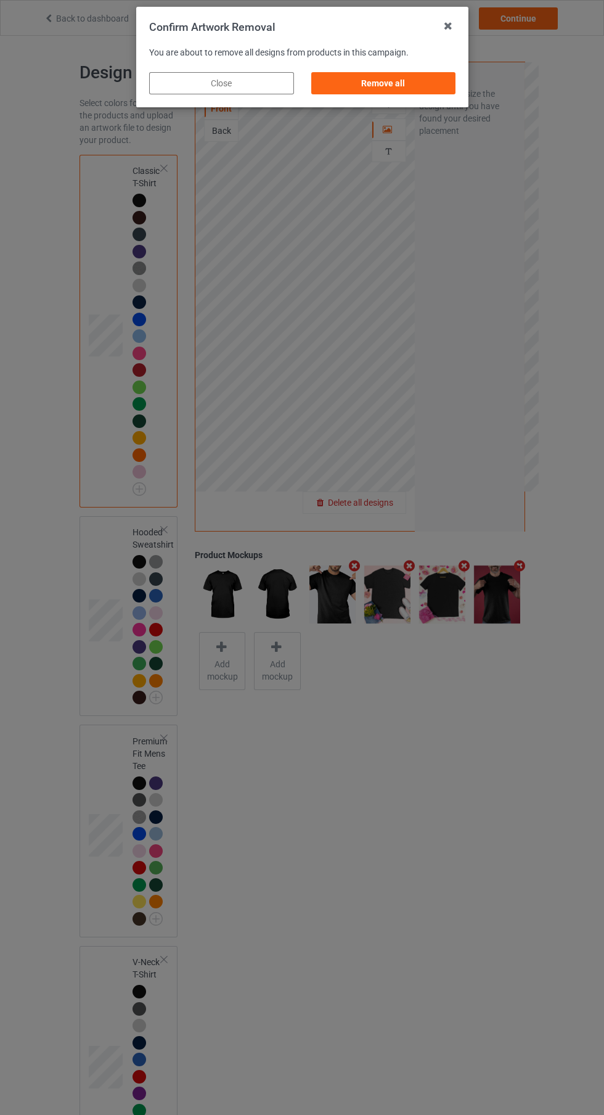
click at [414, 80] on div "Remove all" at bounding box center [383, 83] width 145 height 22
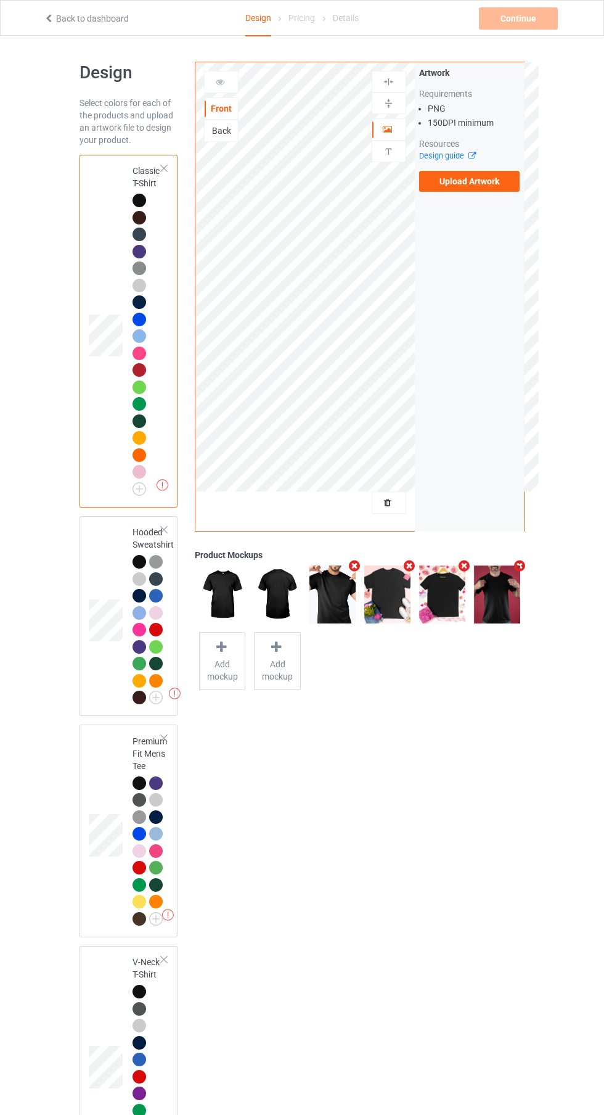
click at [490, 190] on label "Upload Artwork" at bounding box center [469, 181] width 101 height 21
click at [0, 0] on input "Upload Artwork" at bounding box center [0, 0] width 0 height 0
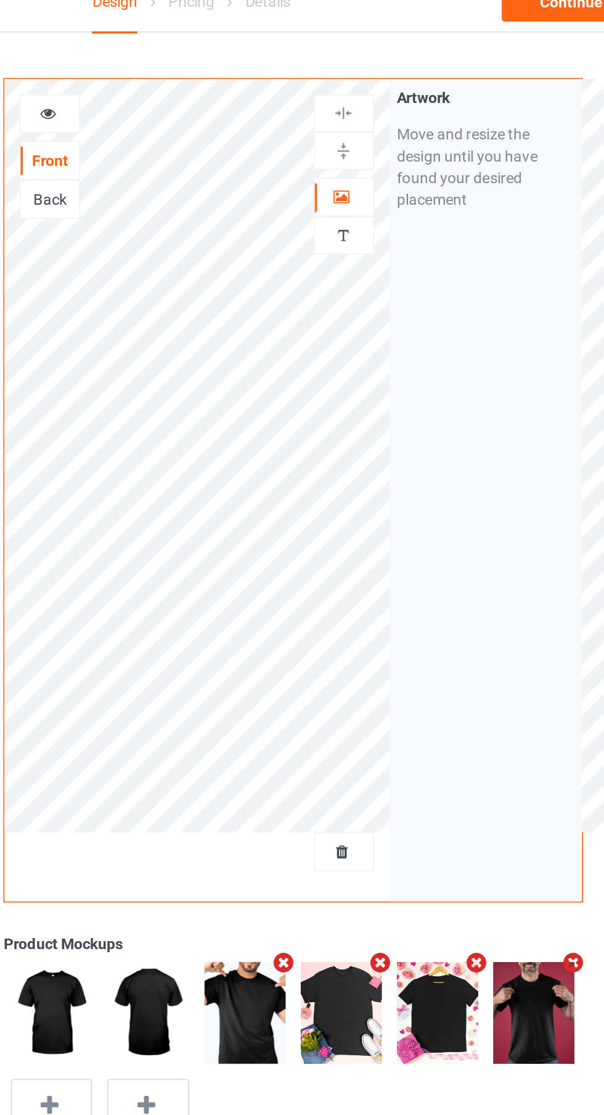
click at [385, 125] on icon at bounding box center [388, 127] width 10 height 9
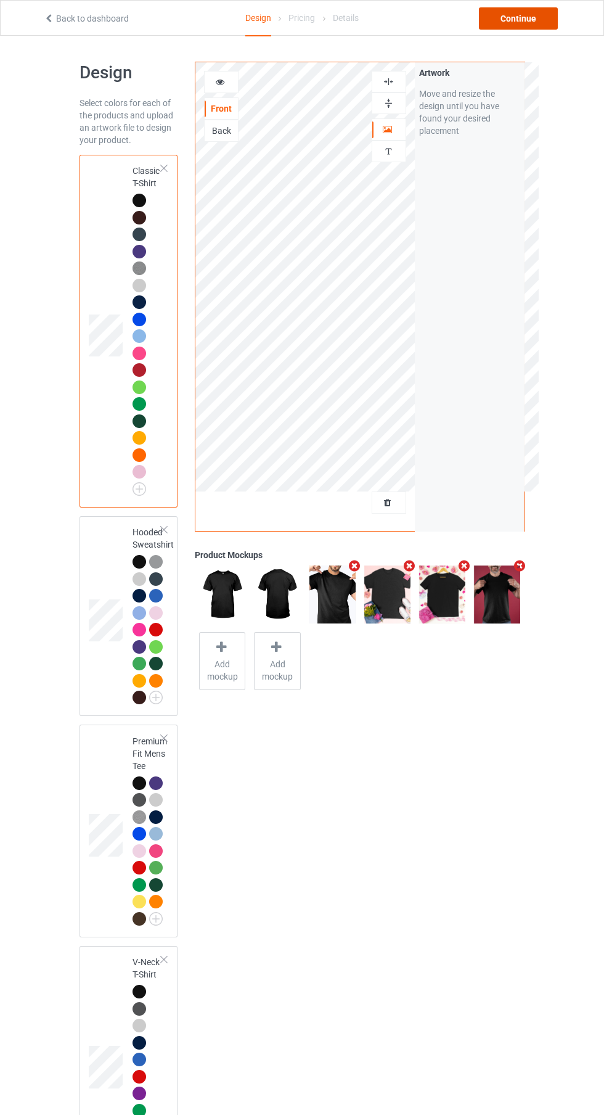
click at [527, 21] on div "Continue" at bounding box center [518, 18] width 79 height 22
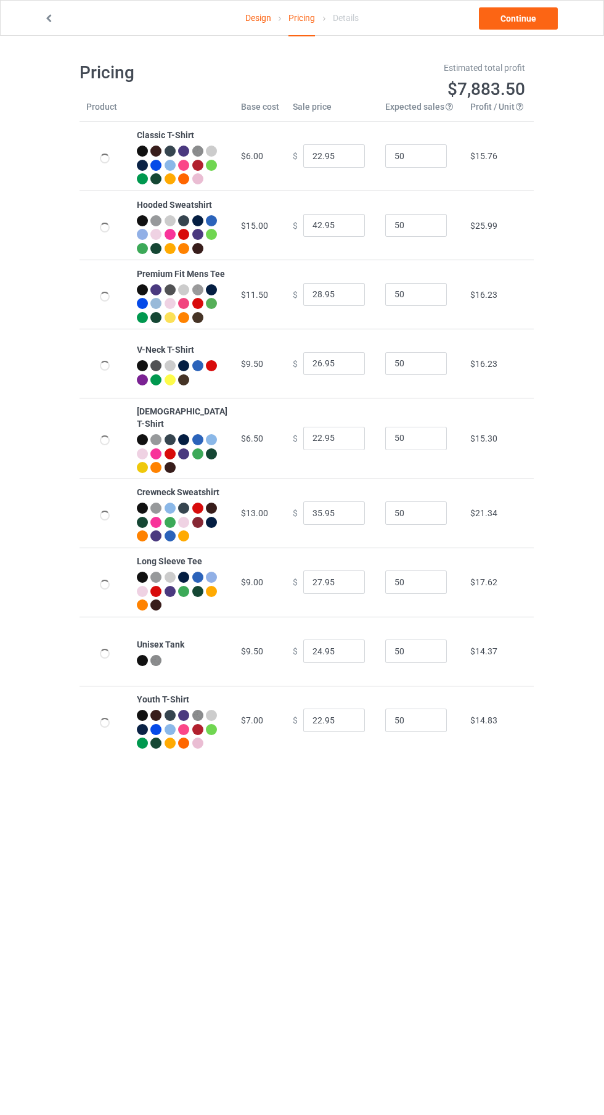
click at [543, 18] on link "Continue" at bounding box center [518, 18] width 79 height 22
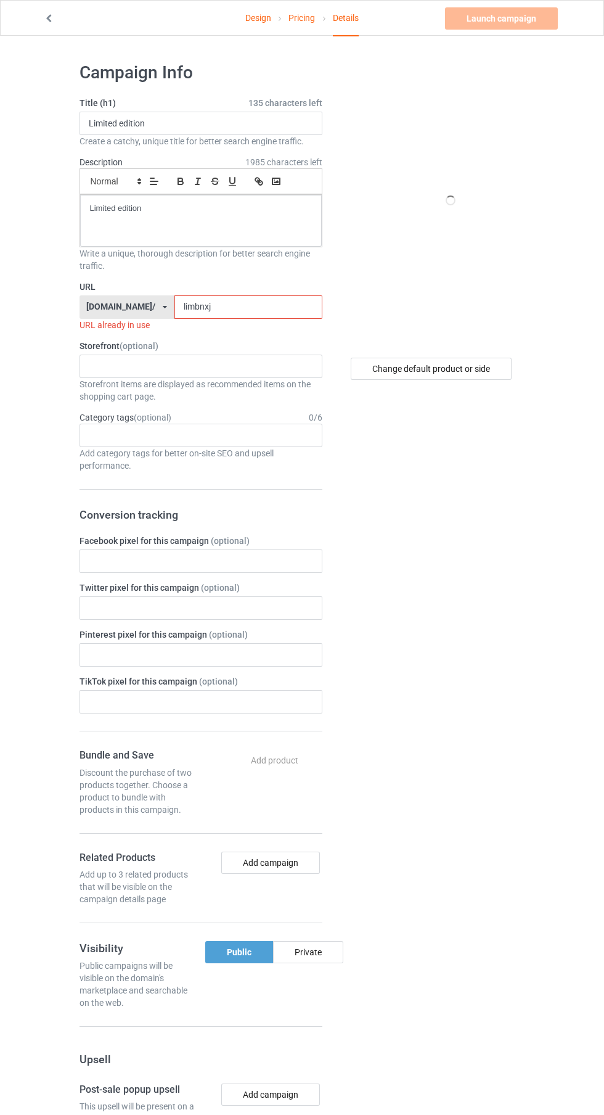
click at [282, 309] on input "limbnxj" at bounding box center [248, 306] width 148 height 23
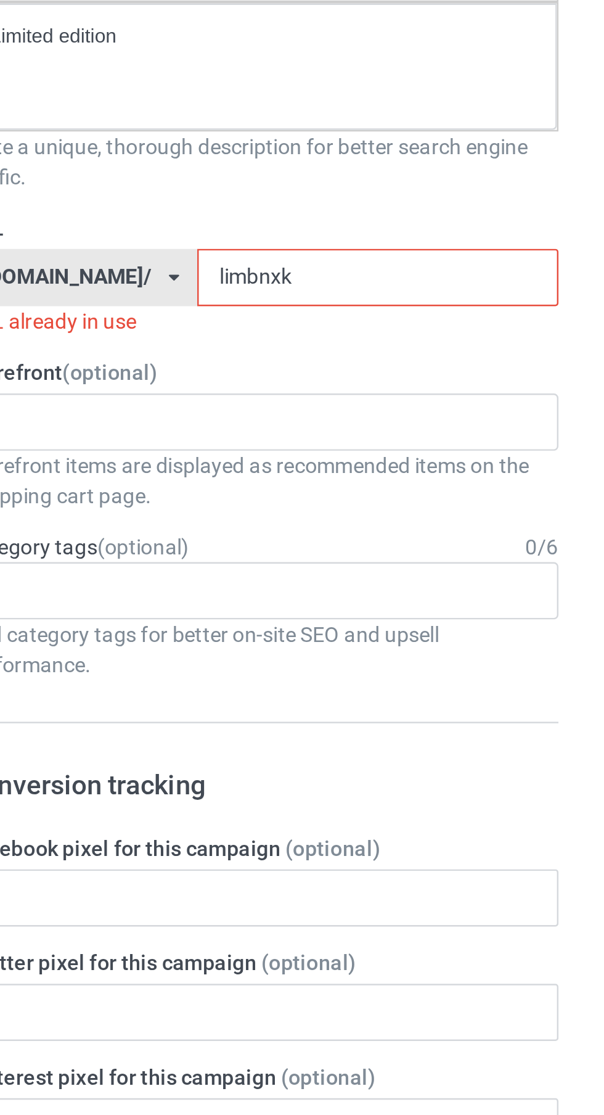
click at [257, 309] on input "limbnxk" at bounding box center [248, 306] width 148 height 23
click at [271, 303] on input "limbnxkj" at bounding box center [248, 306] width 148 height 23
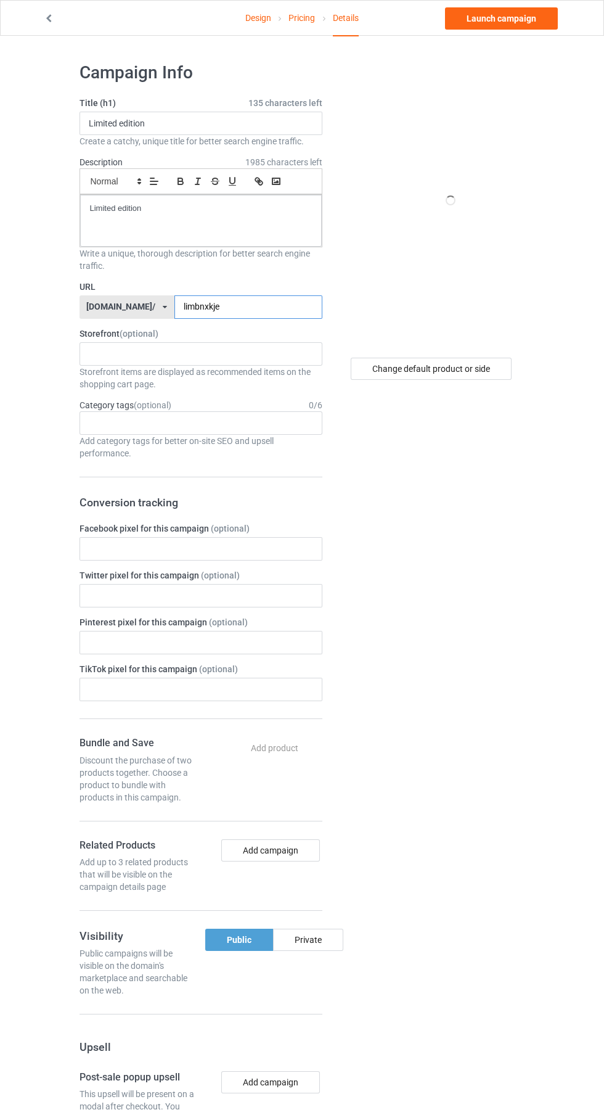
scroll to position [4, 0]
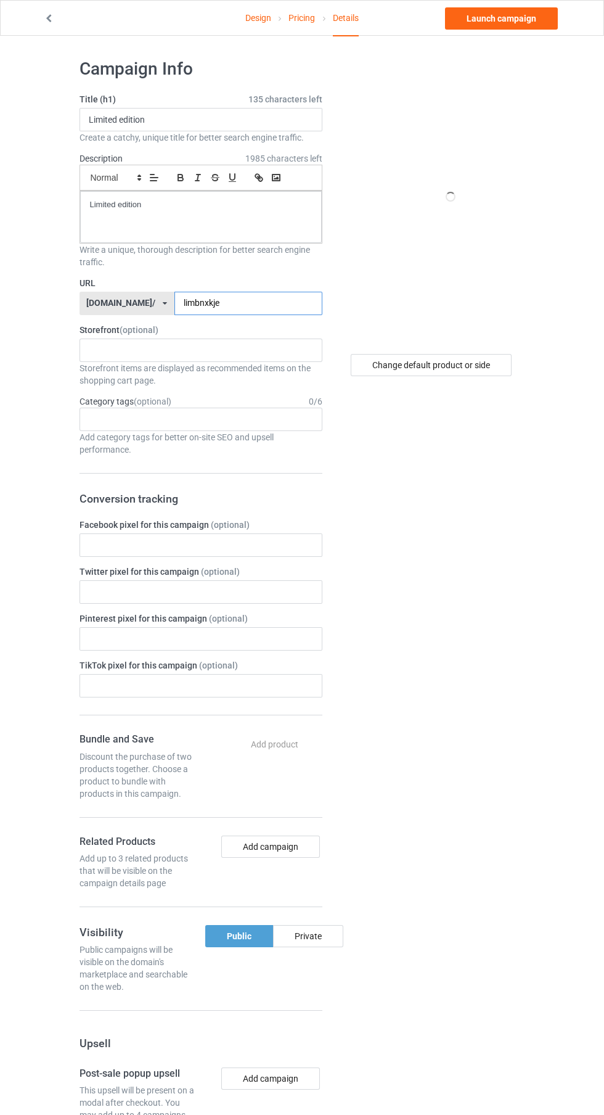
type input "limbnxkje"
click at [467, 361] on div "Change default product or side" at bounding box center [431, 365] width 161 height 22
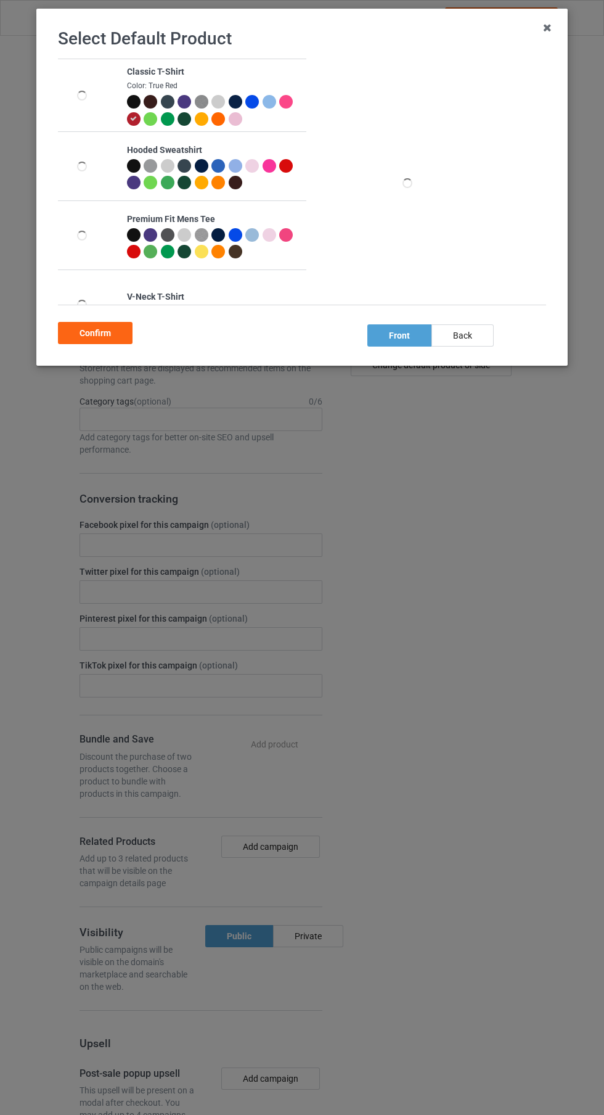
click at [133, 102] on div at bounding box center [134, 102] width 14 height 14
click at [109, 340] on div "Confirm" at bounding box center [95, 333] width 75 height 22
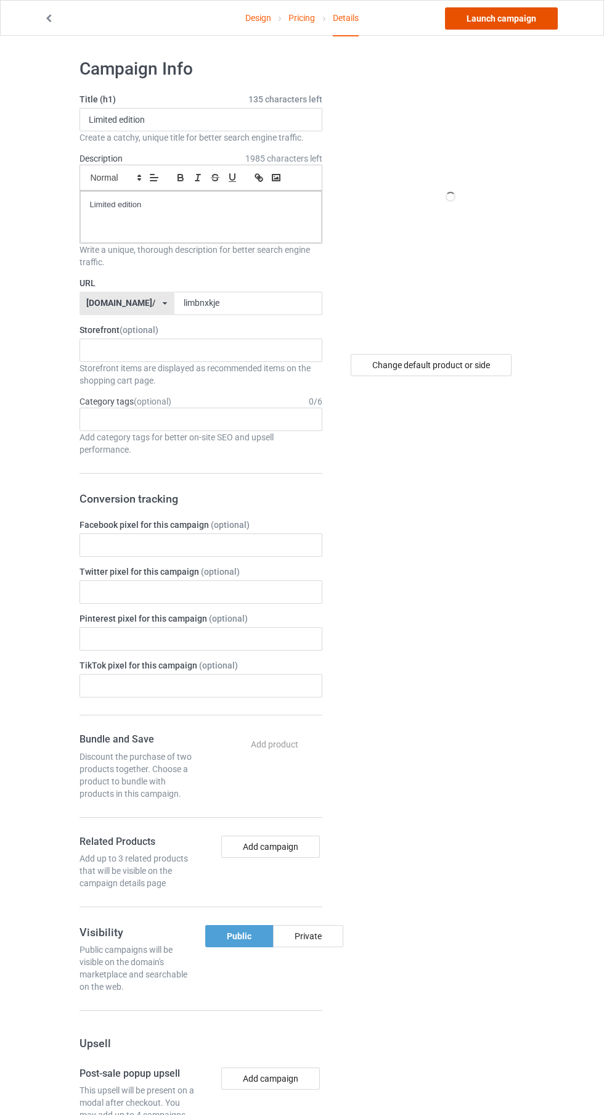
click at [514, 17] on link "Launch campaign" at bounding box center [501, 18] width 113 height 22
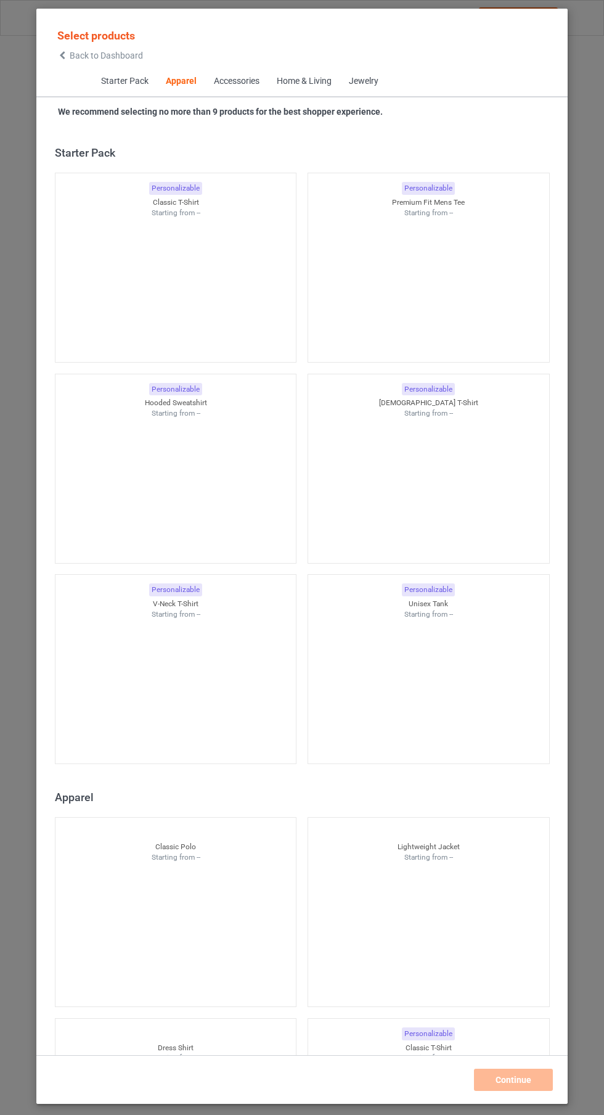
scroll to position [660, 0]
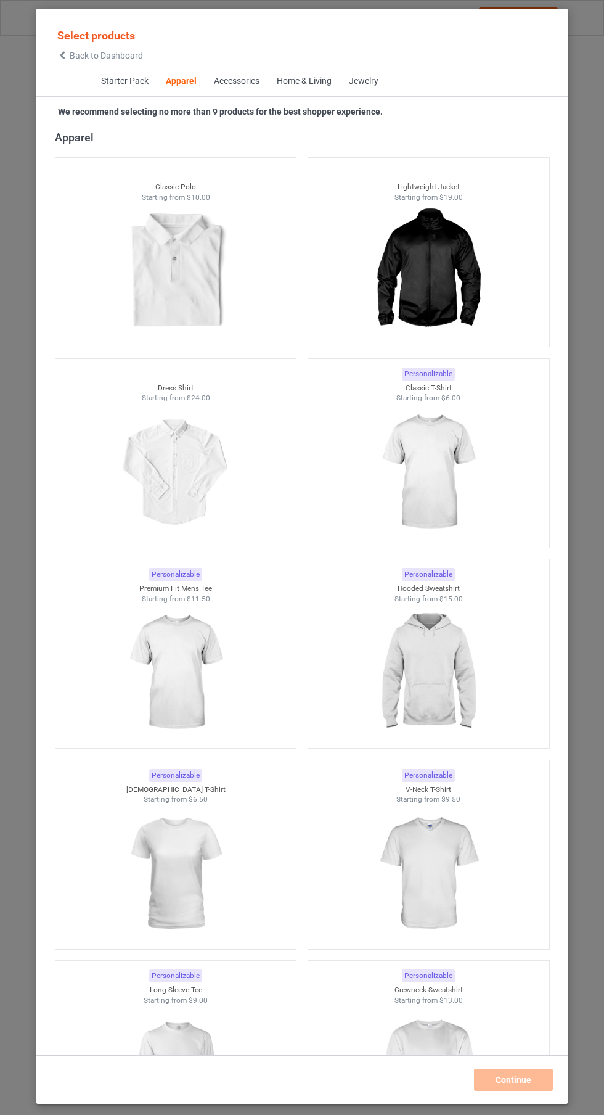
click at [441, 459] on img at bounding box center [428, 472] width 110 height 138
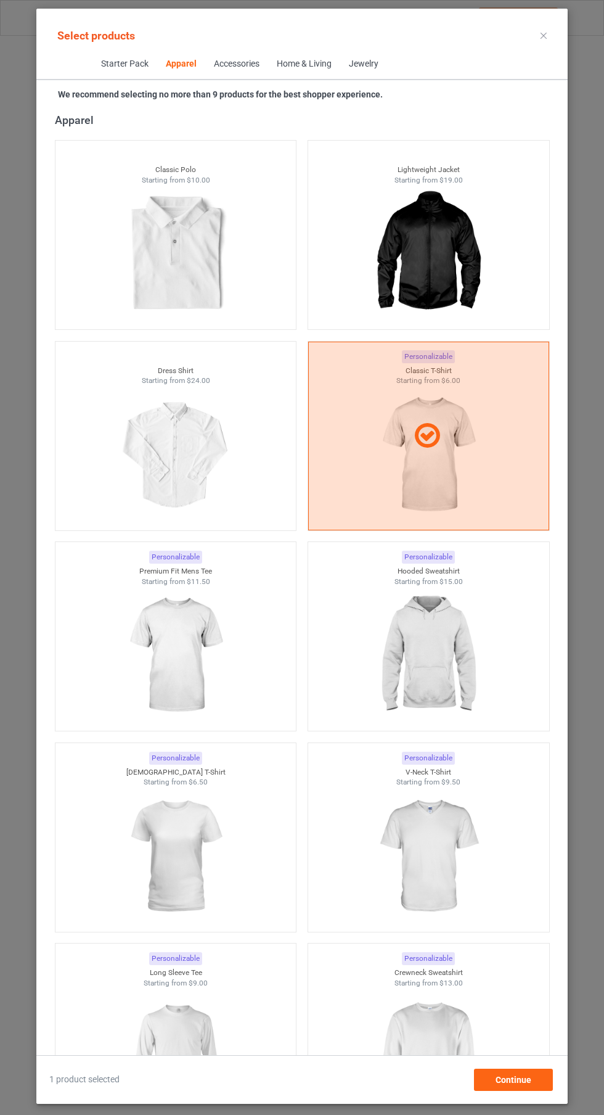
click at [204, 676] on img at bounding box center [175, 655] width 110 height 138
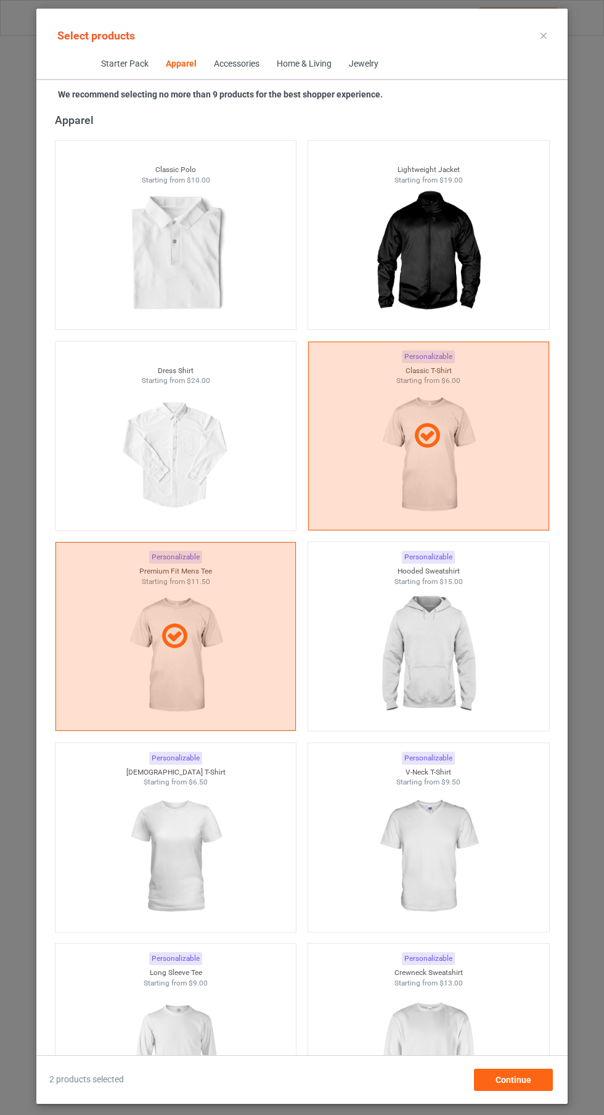
click at [419, 628] on img at bounding box center [428, 655] width 110 height 138
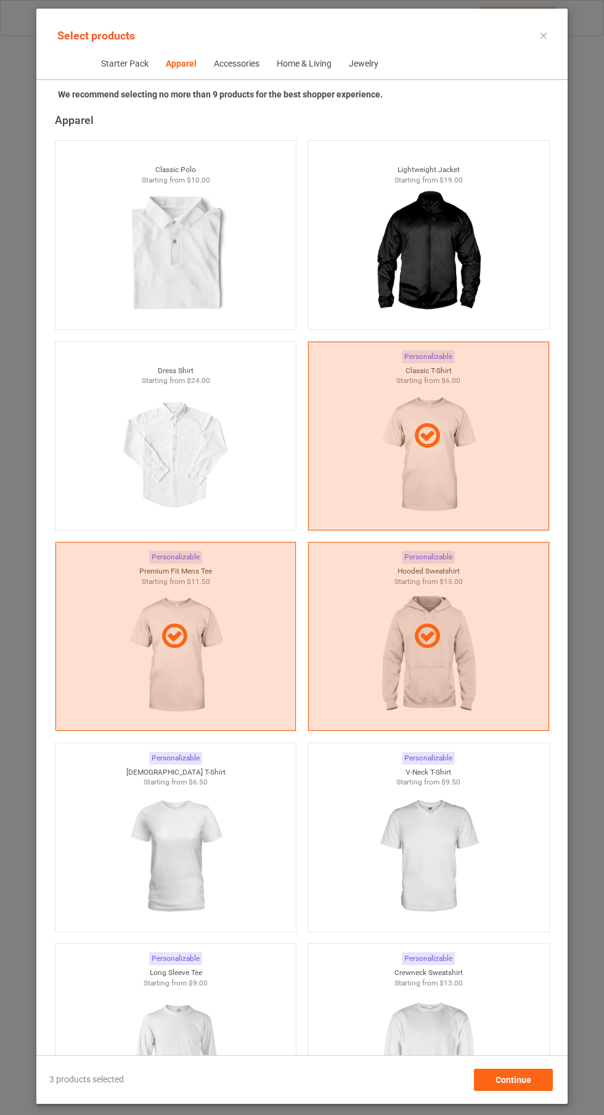
click at [218, 816] on img at bounding box center [175, 856] width 110 height 138
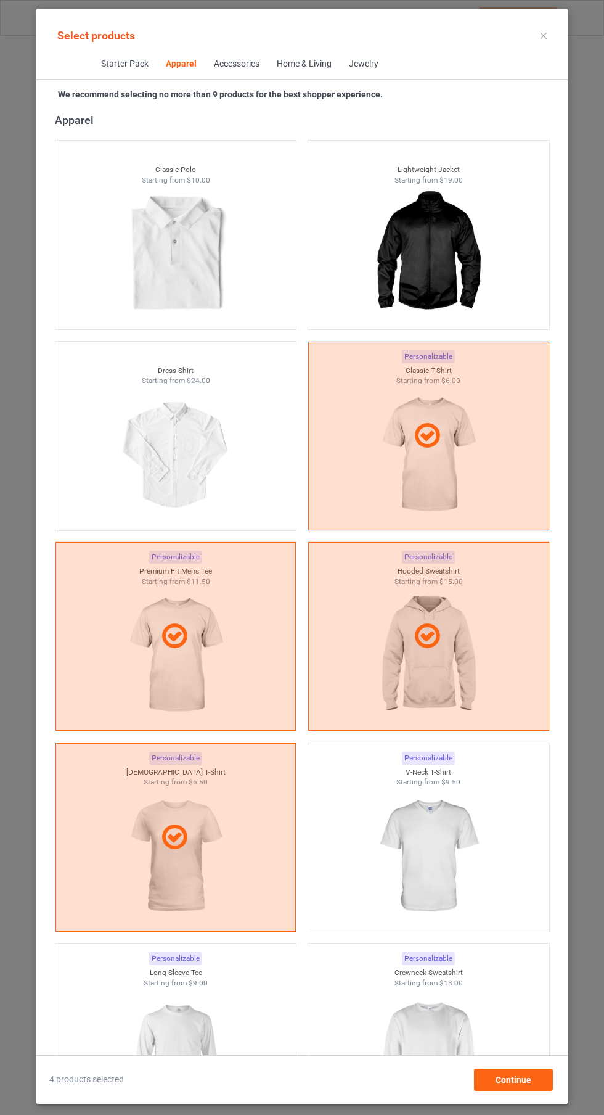
click at [433, 863] on img at bounding box center [428, 856] width 110 height 138
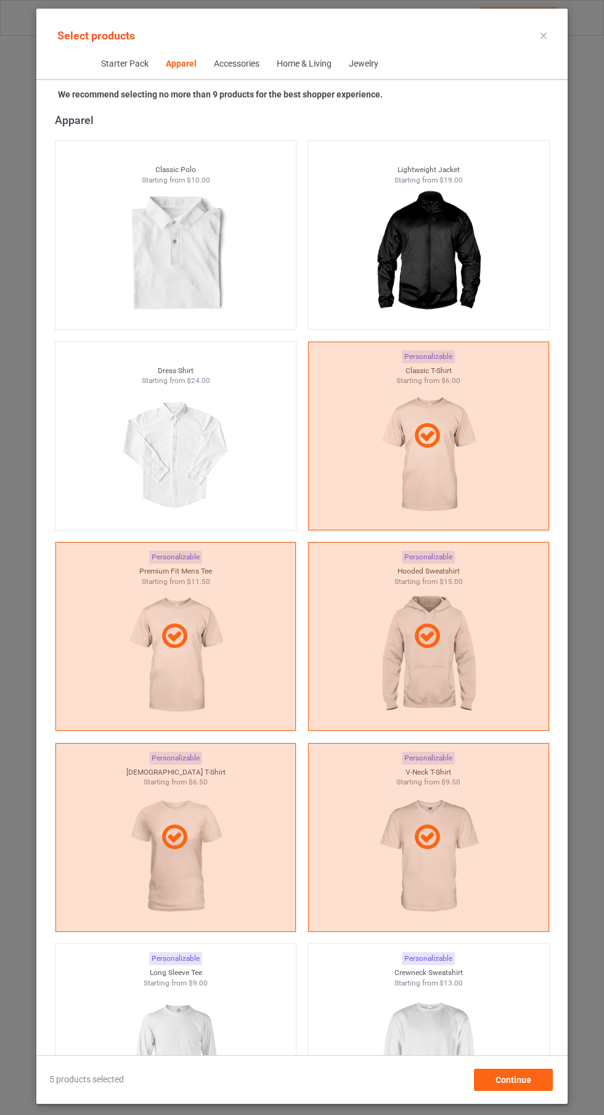
click at [215, 1043] on img at bounding box center [175, 1057] width 110 height 138
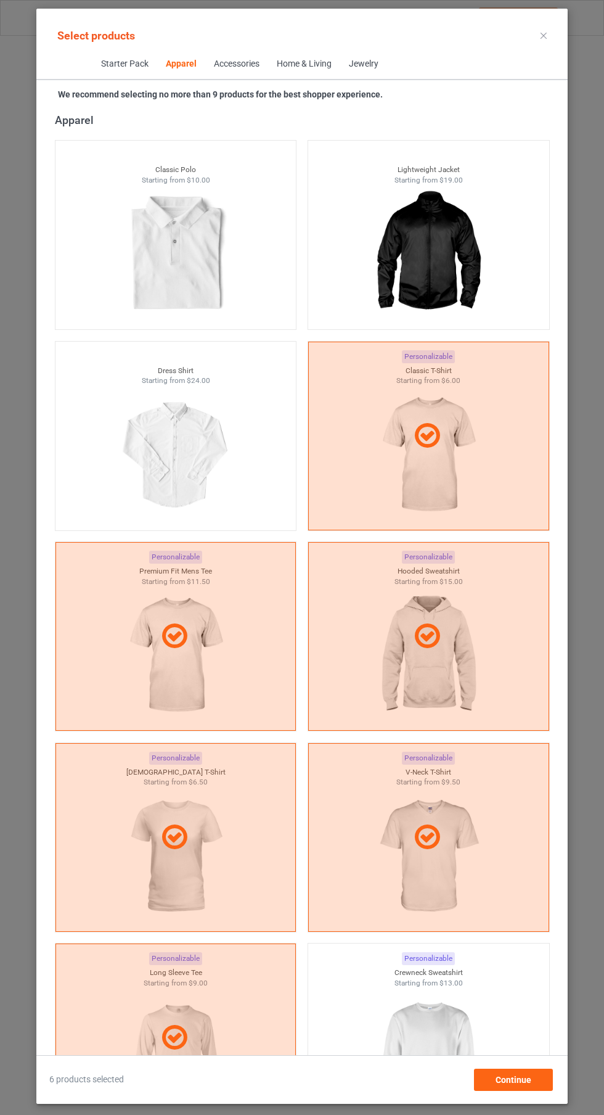
click at [437, 1055] on img at bounding box center [428, 1057] width 110 height 138
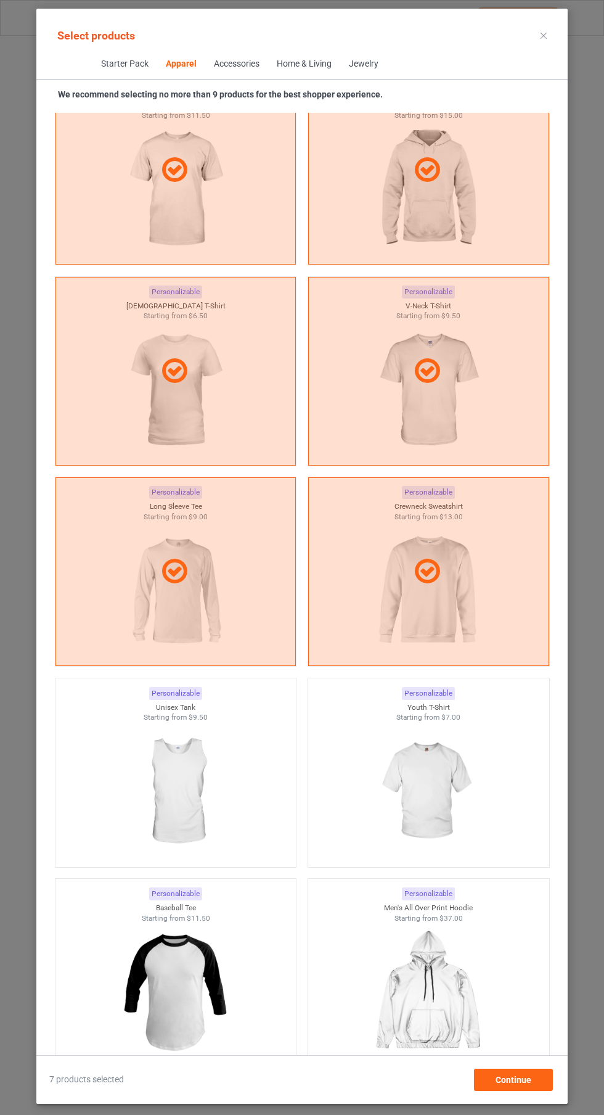
scroll to position [1123, 0]
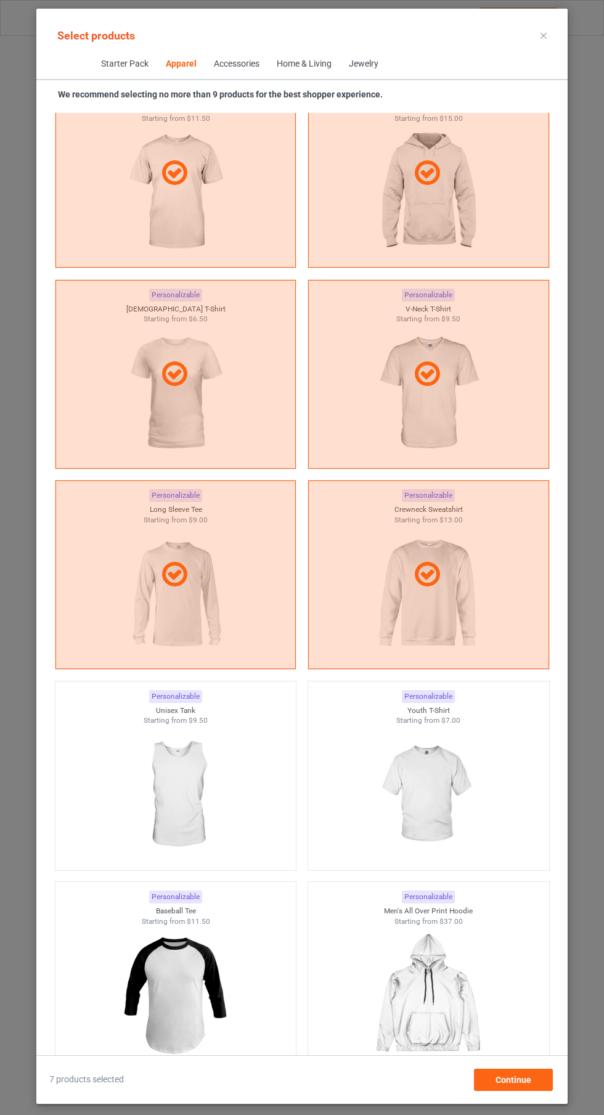
click at [223, 764] on img at bounding box center [175, 795] width 110 height 138
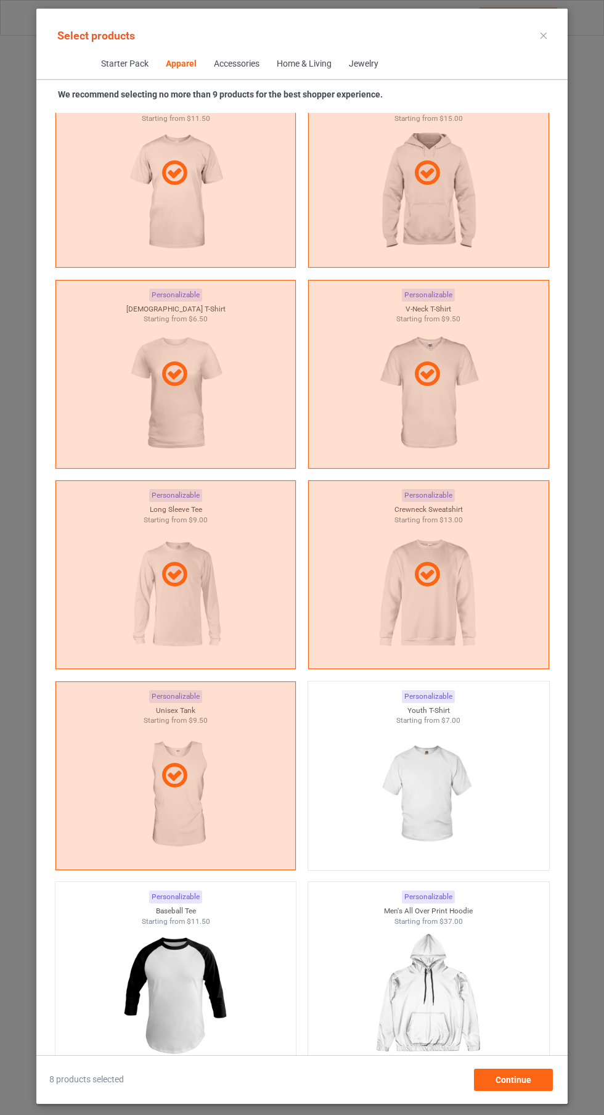
click at [544, 35] on icon at bounding box center [544, 36] width 6 height 6
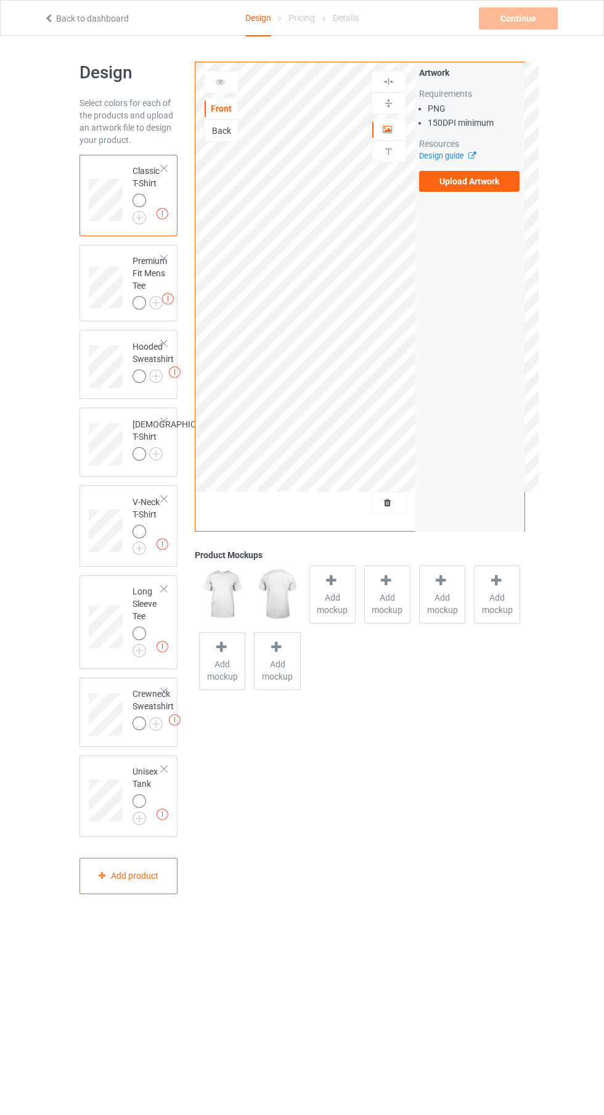
click at [489, 187] on label "Upload Artwork" at bounding box center [469, 181] width 101 height 21
click at [0, 0] on input "Upload Artwork" at bounding box center [0, 0] width 0 height 0
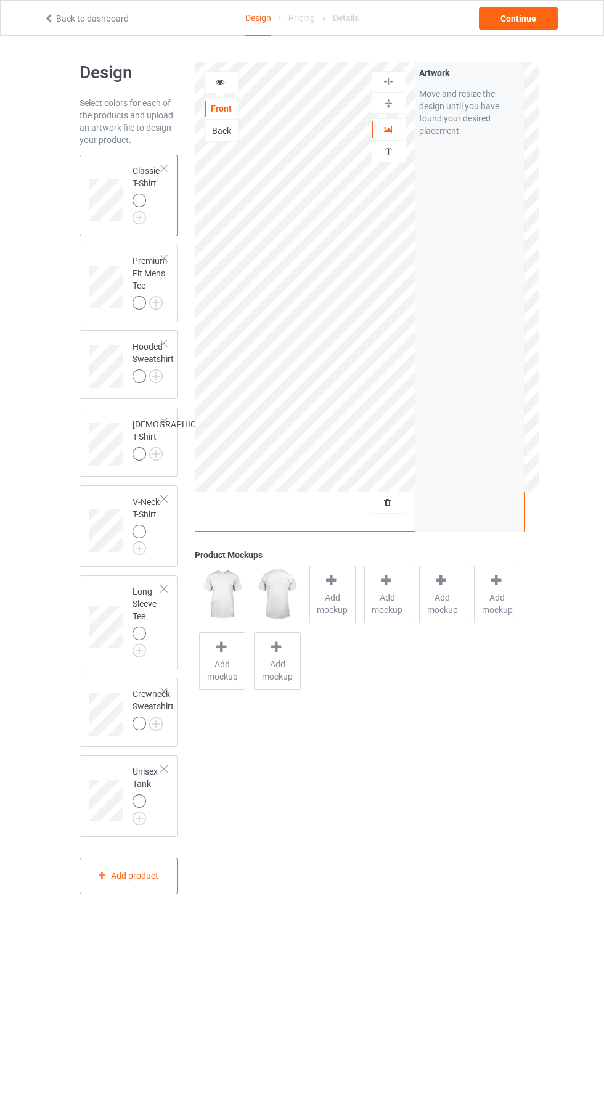
click at [0, 0] on img at bounding box center [0, 0] width 0 height 0
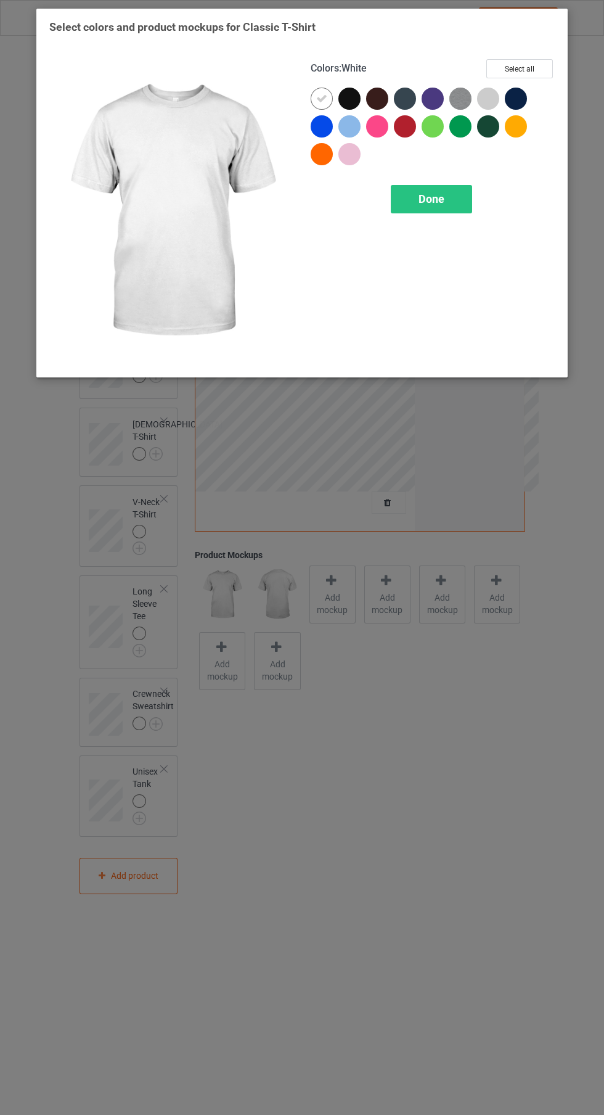
click at [342, 89] on div at bounding box center [352, 102] width 28 height 28
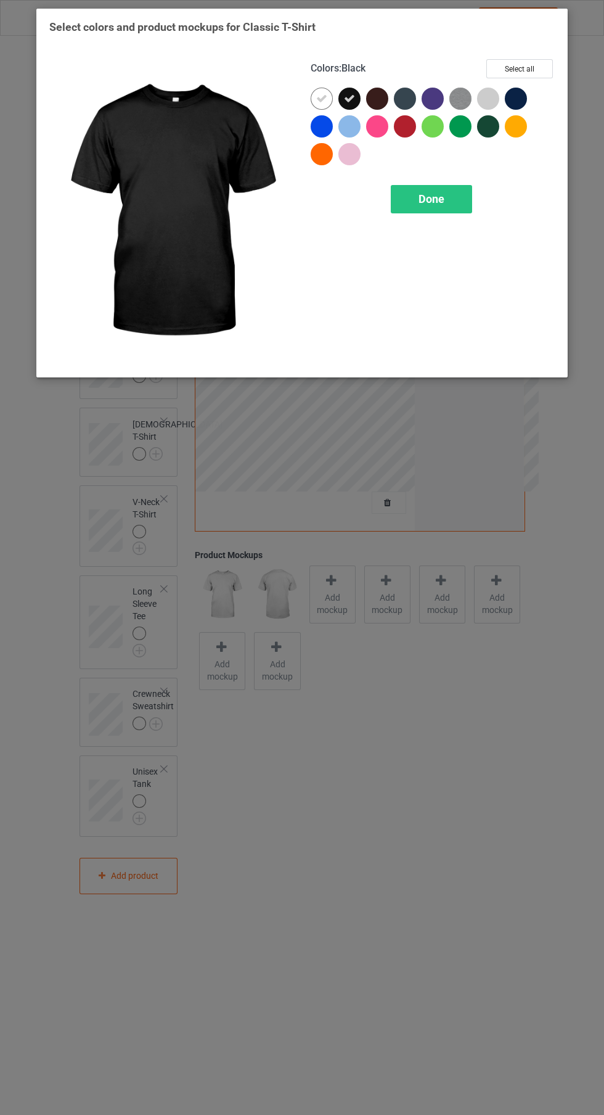
click at [321, 98] on icon at bounding box center [321, 98] width 11 height 11
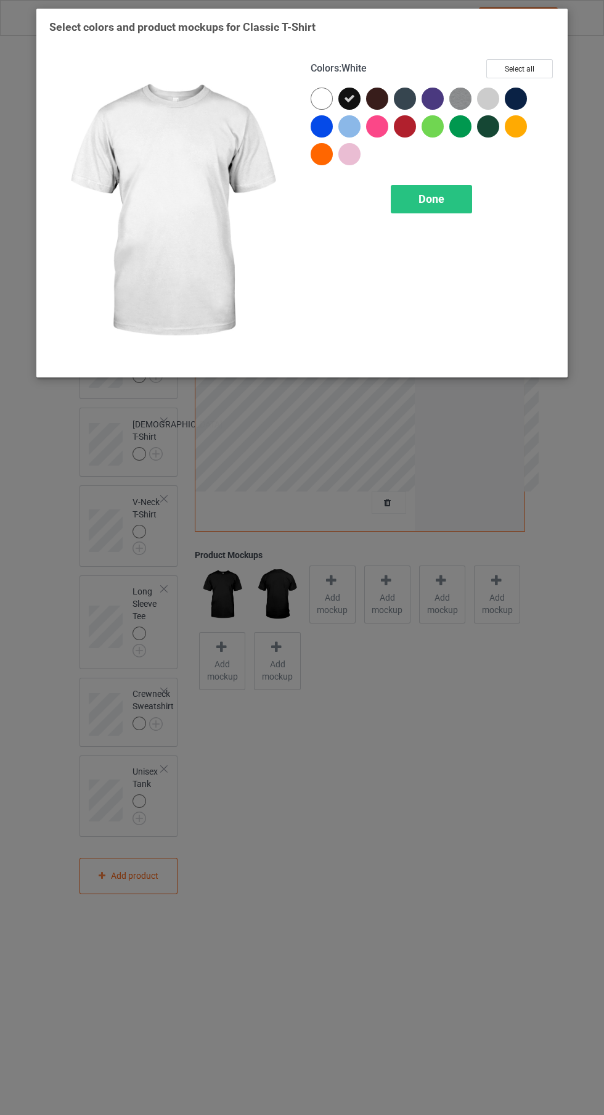
click at [441, 189] on div "Done" at bounding box center [431, 199] width 81 height 28
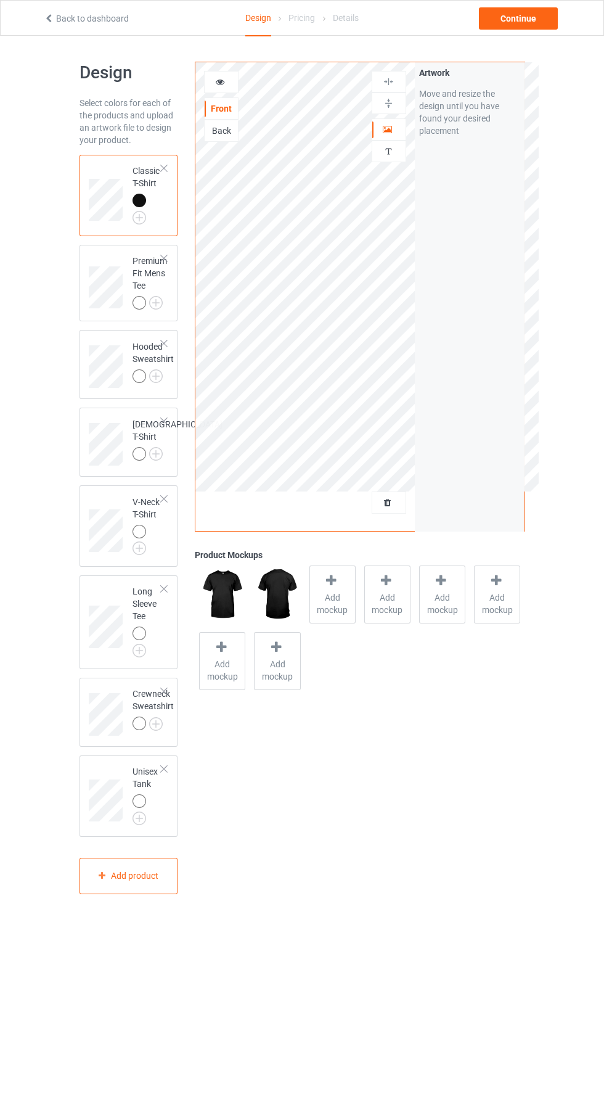
click at [0, 0] on img at bounding box center [0, 0] width 0 height 0
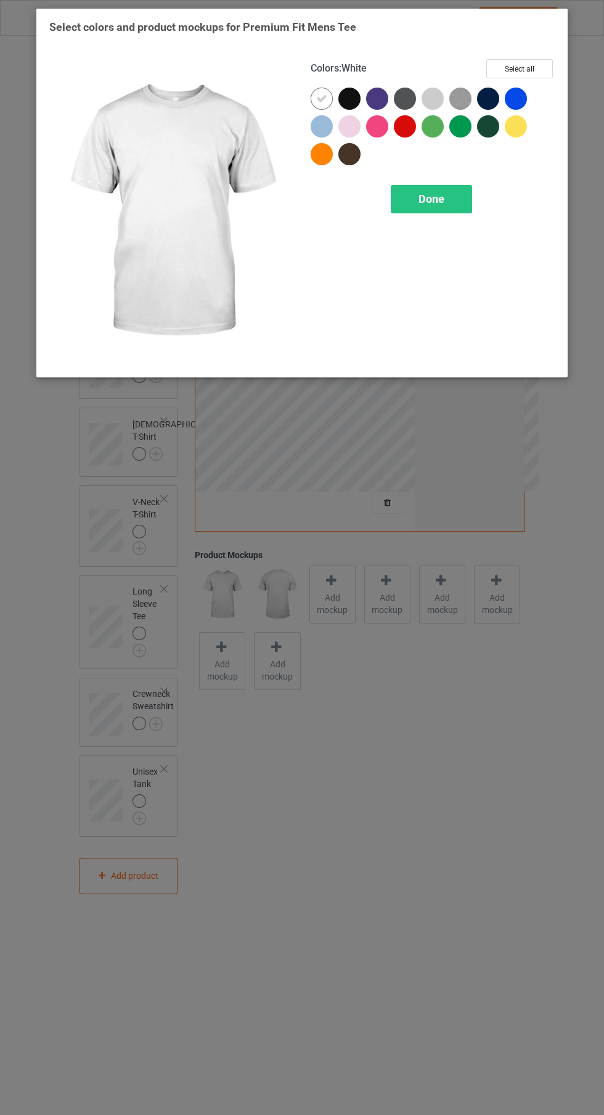
click at [351, 88] on div at bounding box center [349, 99] width 22 height 22
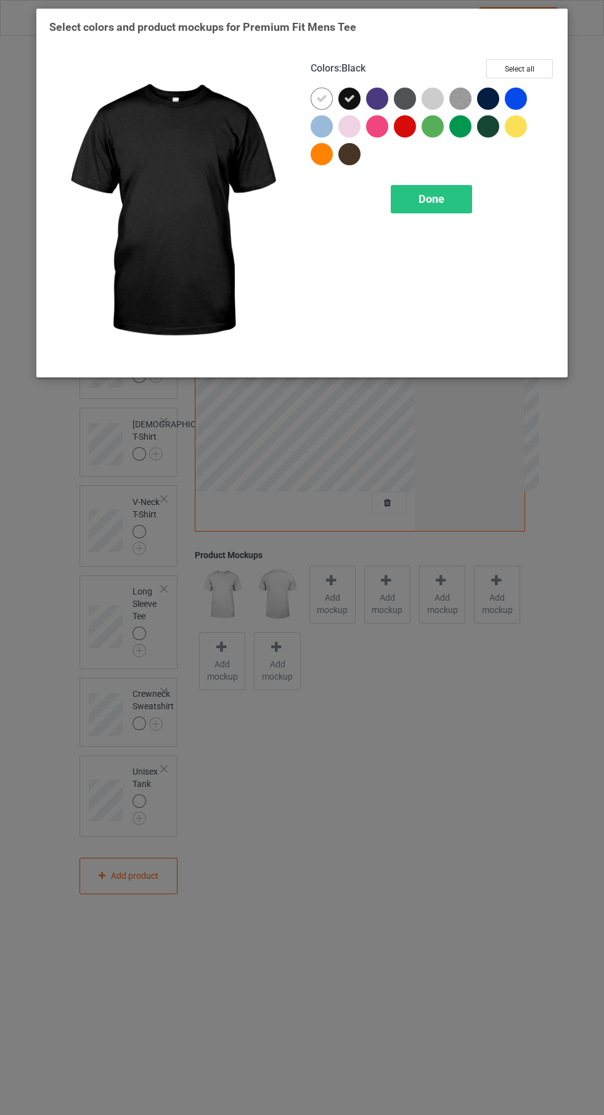
click at [322, 98] on icon at bounding box center [321, 98] width 11 height 11
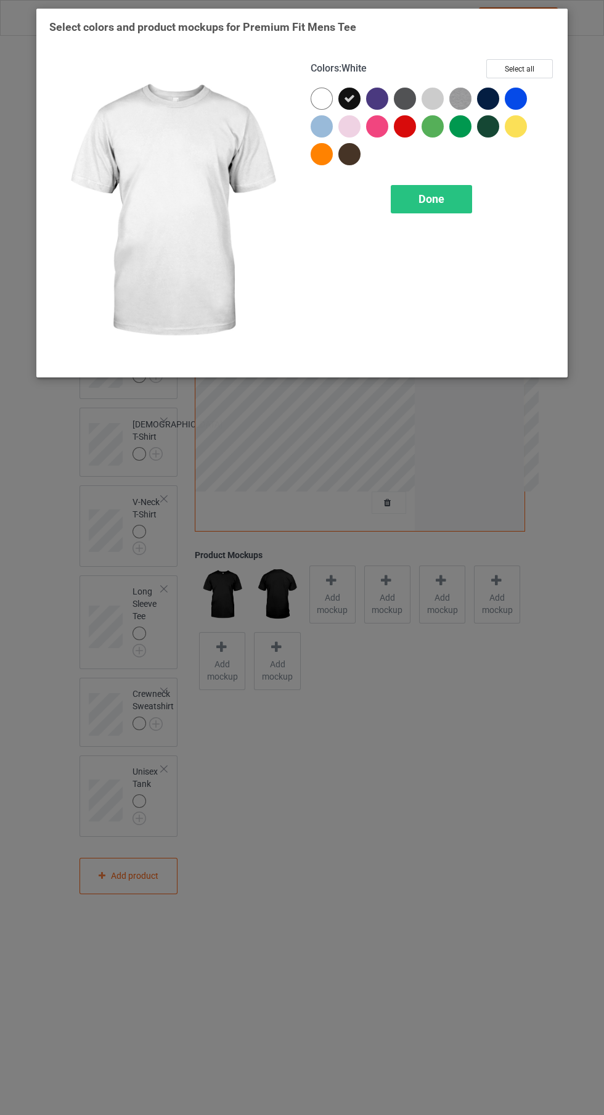
click at [432, 199] on span "Done" at bounding box center [432, 198] width 26 height 13
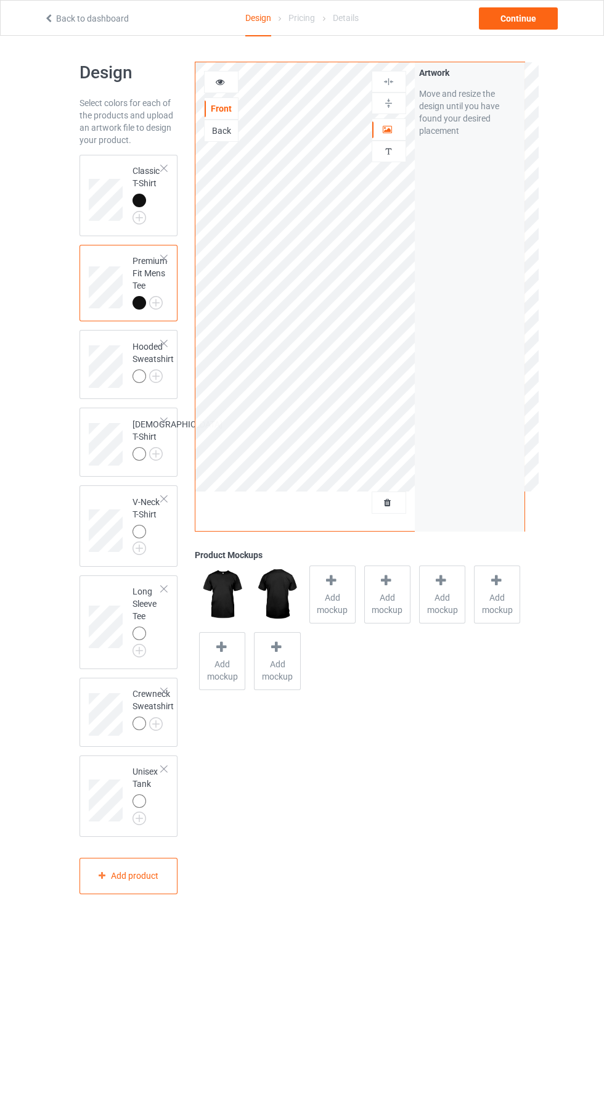
click at [0, 0] on img at bounding box center [0, 0] width 0 height 0
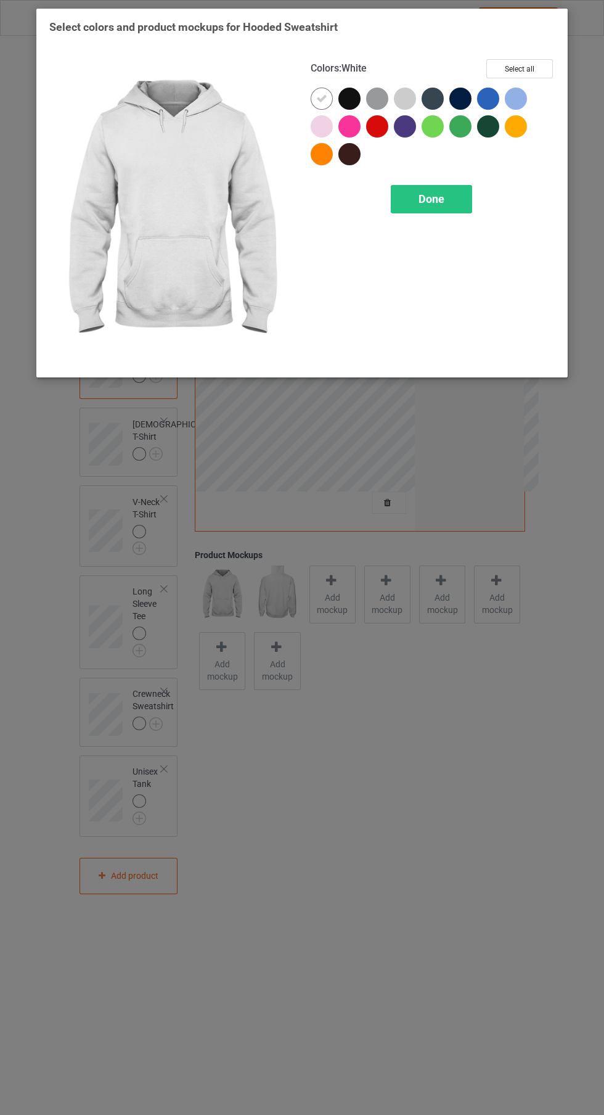
click at [351, 95] on div at bounding box center [349, 99] width 22 height 22
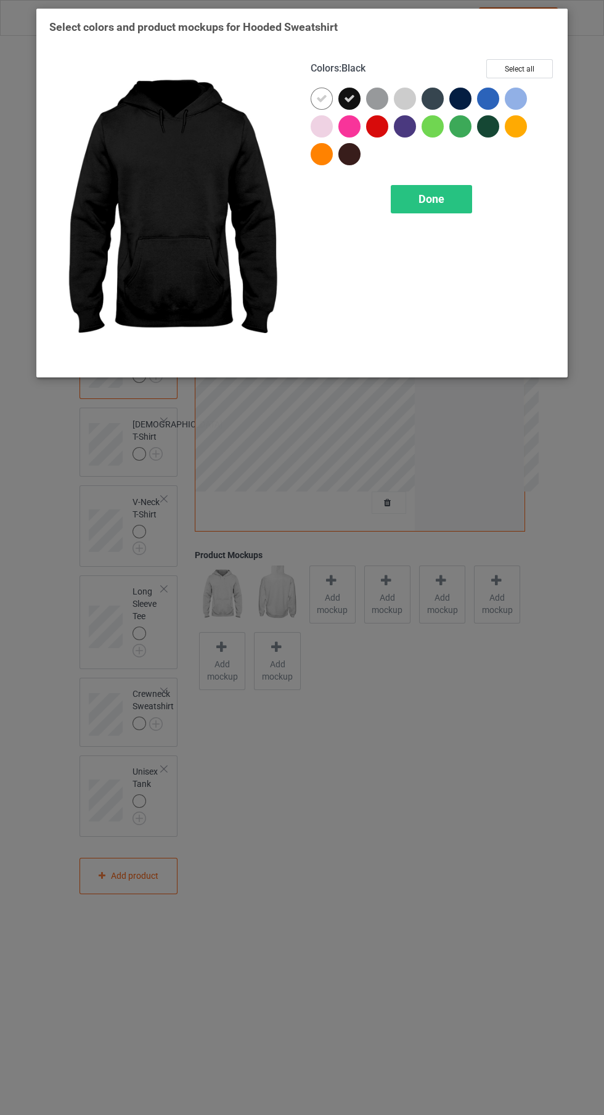
click at [322, 98] on icon at bounding box center [321, 98] width 11 height 11
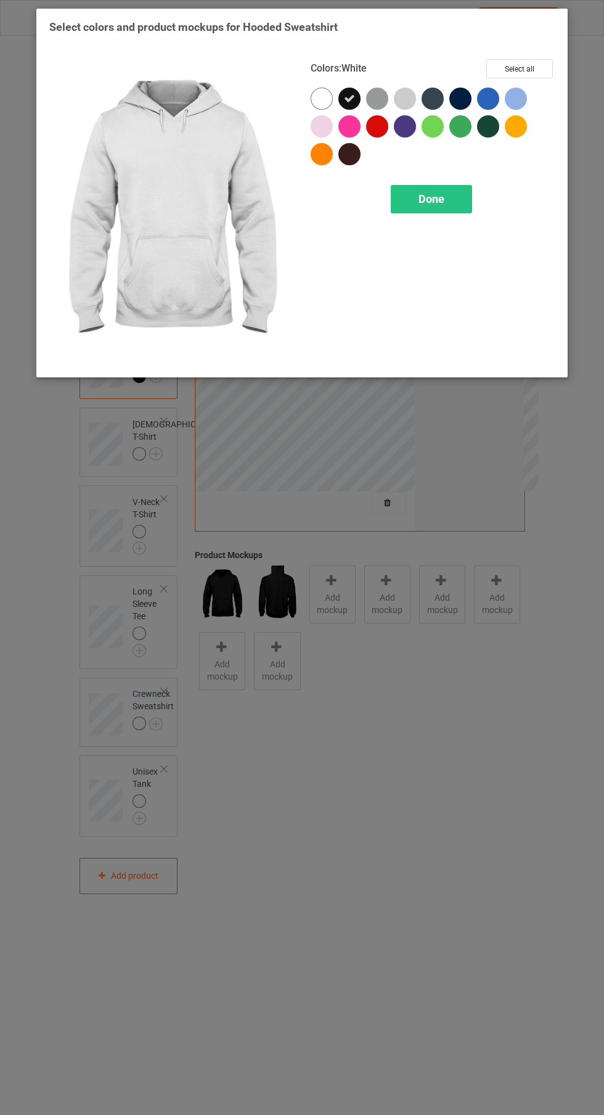
click at [432, 199] on span "Done" at bounding box center [432, 198] width 26 height 13
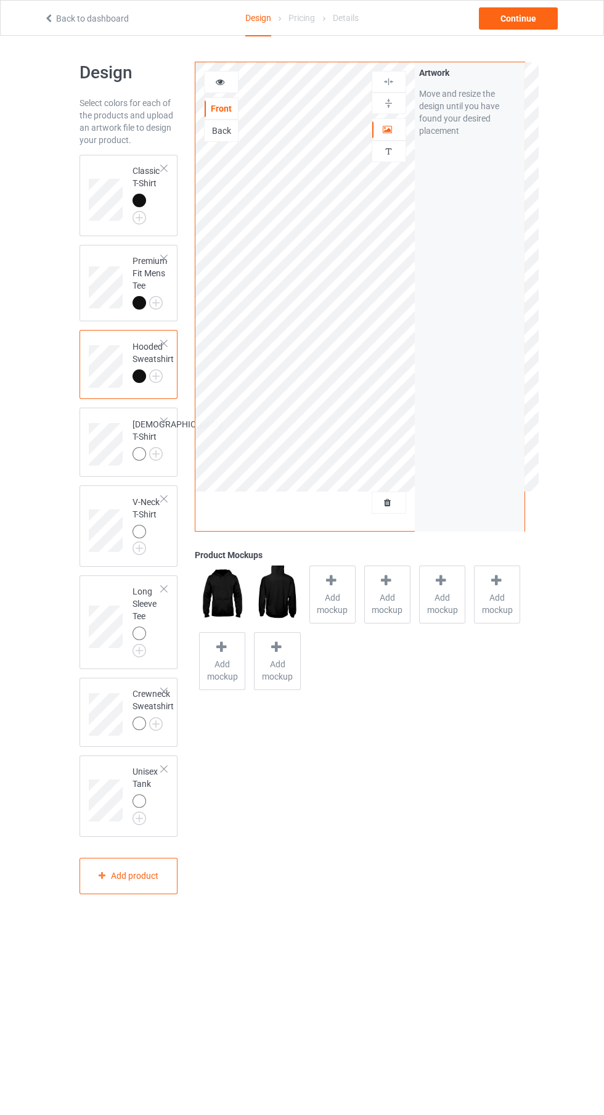
click at [0, 0] on img at bounding box center [0, 0] width 0 height 0
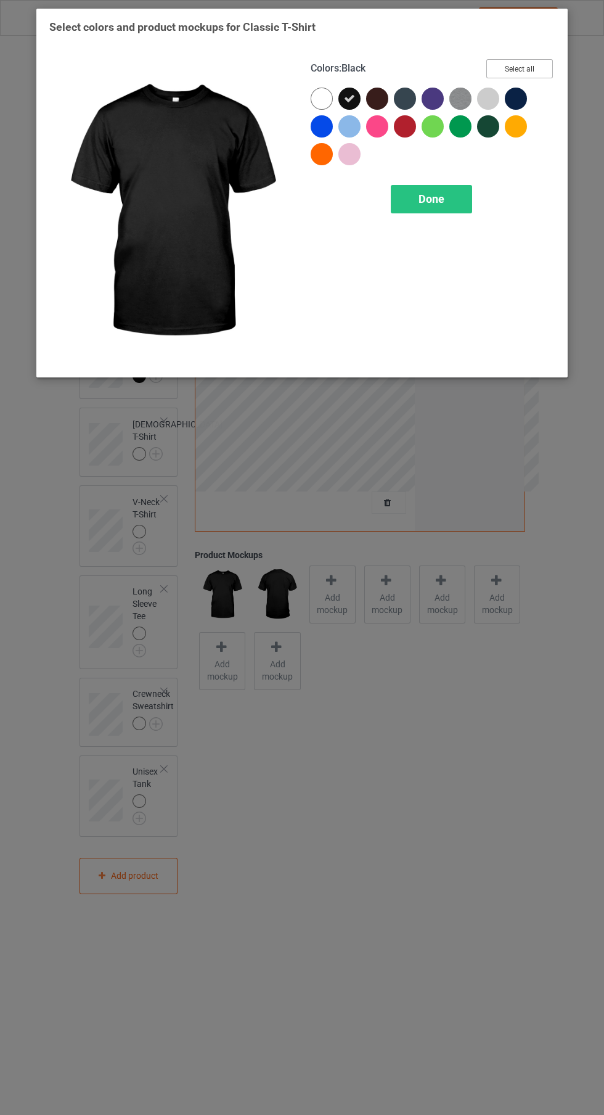
click at [522, 65] on button "Select all" at bounding box center [519, 68] width 67 height 19
click at [320, 97] on icon at bounding box center [321, 98] width 11 height 11
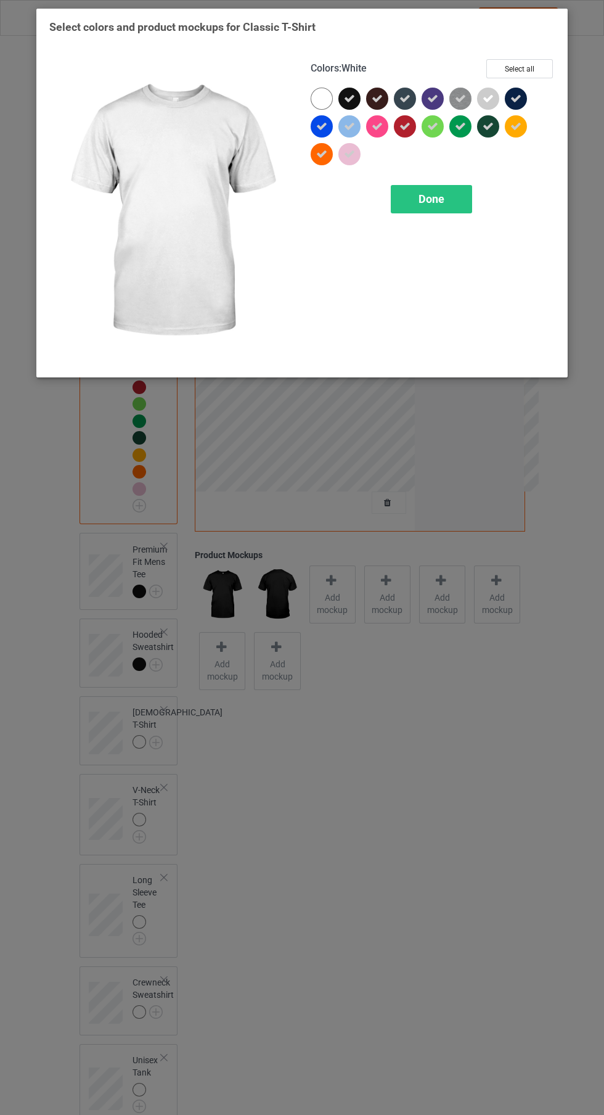
click at [437, 202] on span "Done" at bounding box center [432, 198] width 26 height 13
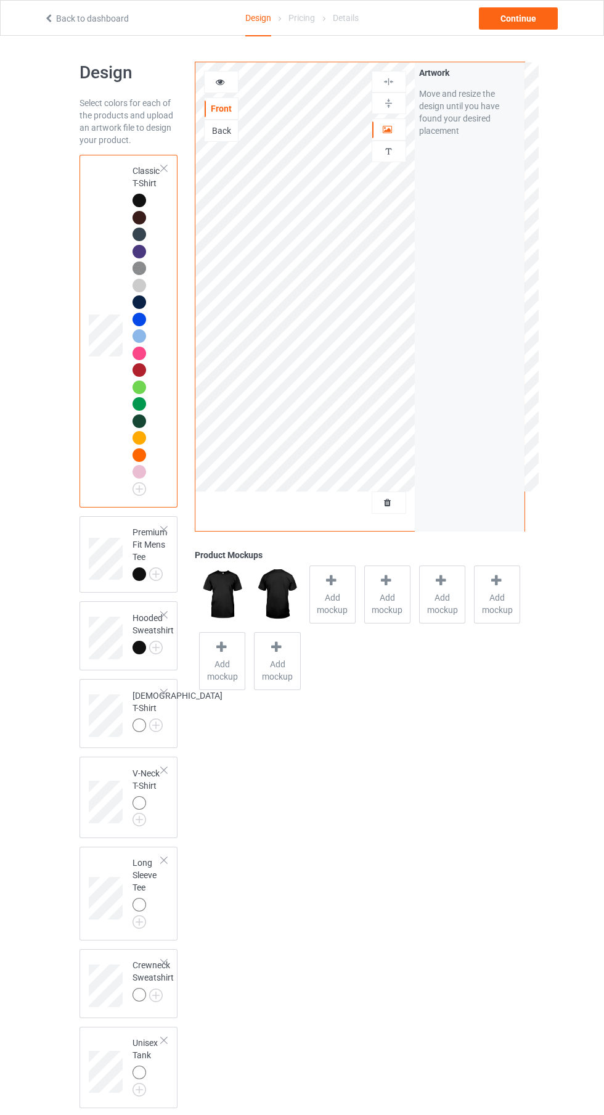
click at [0, 0] on img at bounding box center [0, 0] width 0 height 0
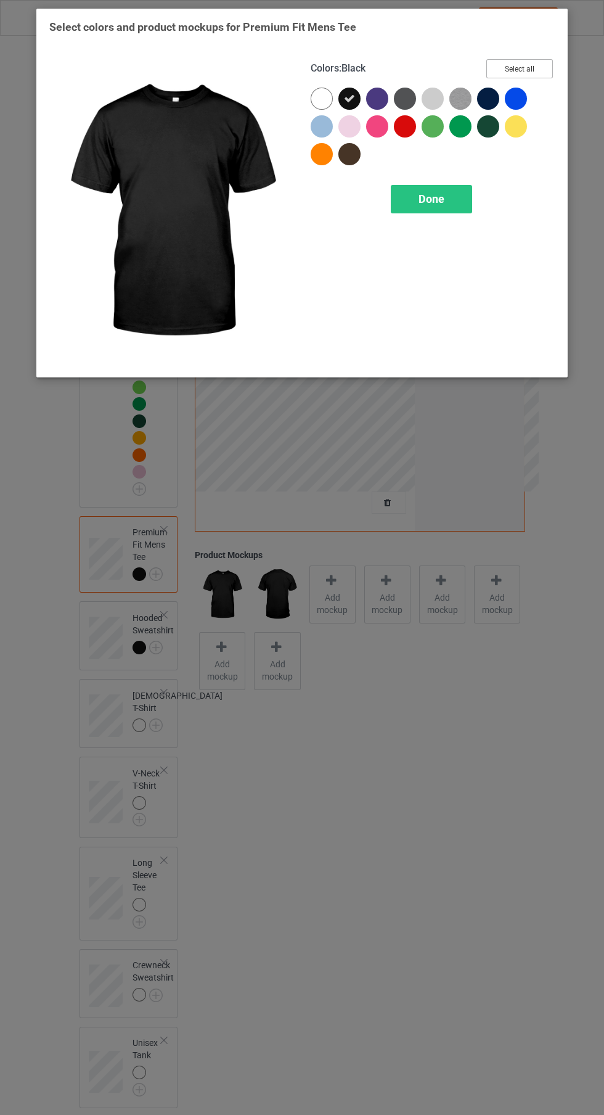
click at [541, 68] on button "Select all" at bounding box center [519, 68] width 67 height 19
click at [319, 102] on icon at bounding box center [321, 98] width 11 height 11
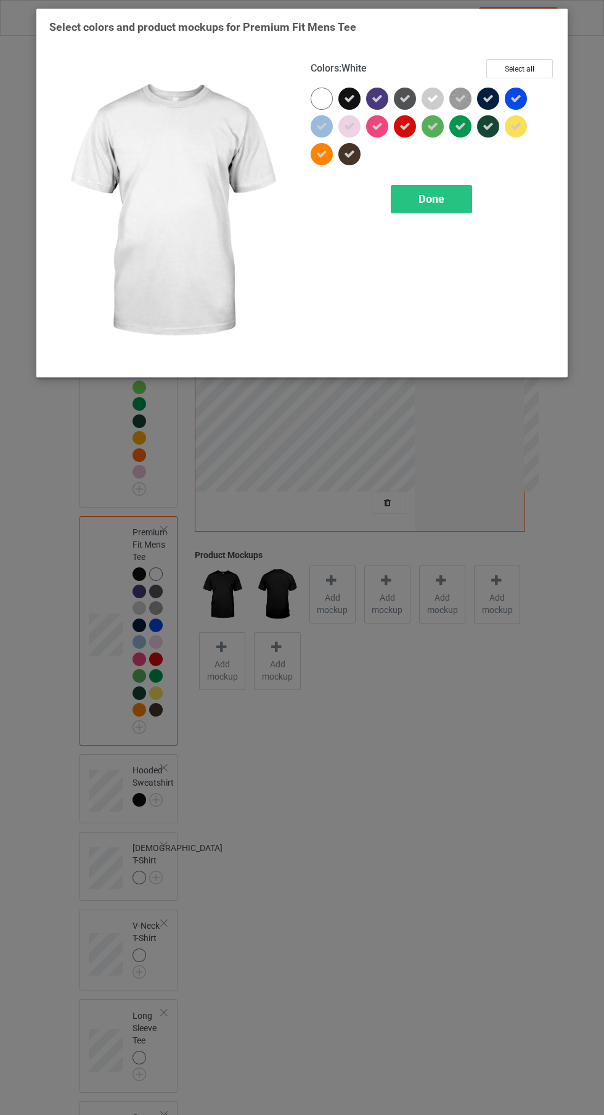
click at [432, 199] on span "Done" at bounding box center [432, 198] width 26 height 13
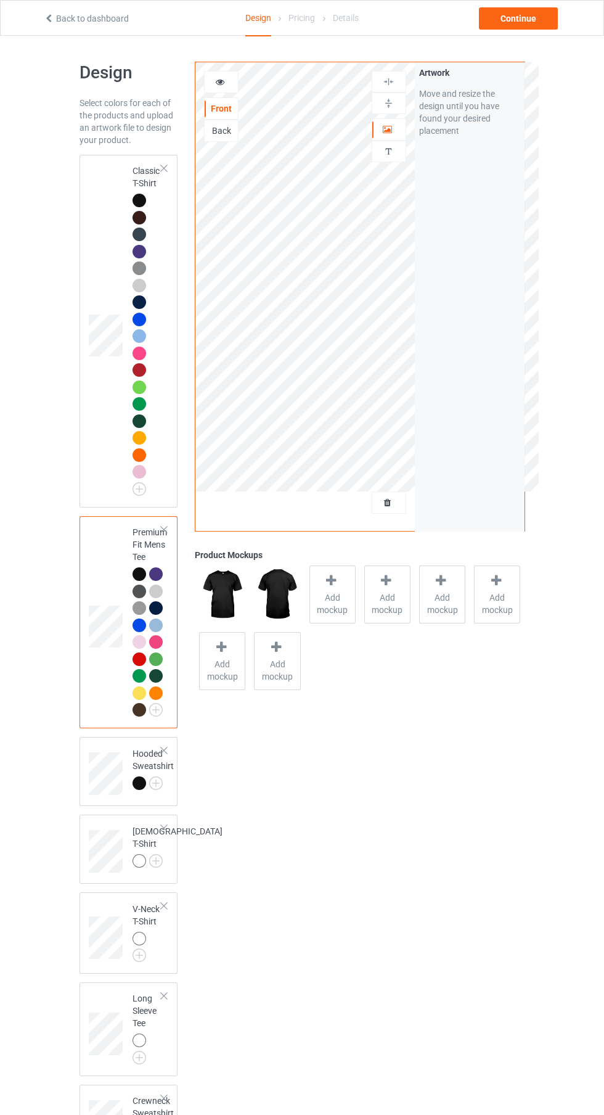
click at [0, 0] on img at bounding box center [0, 0] width 0 height 0
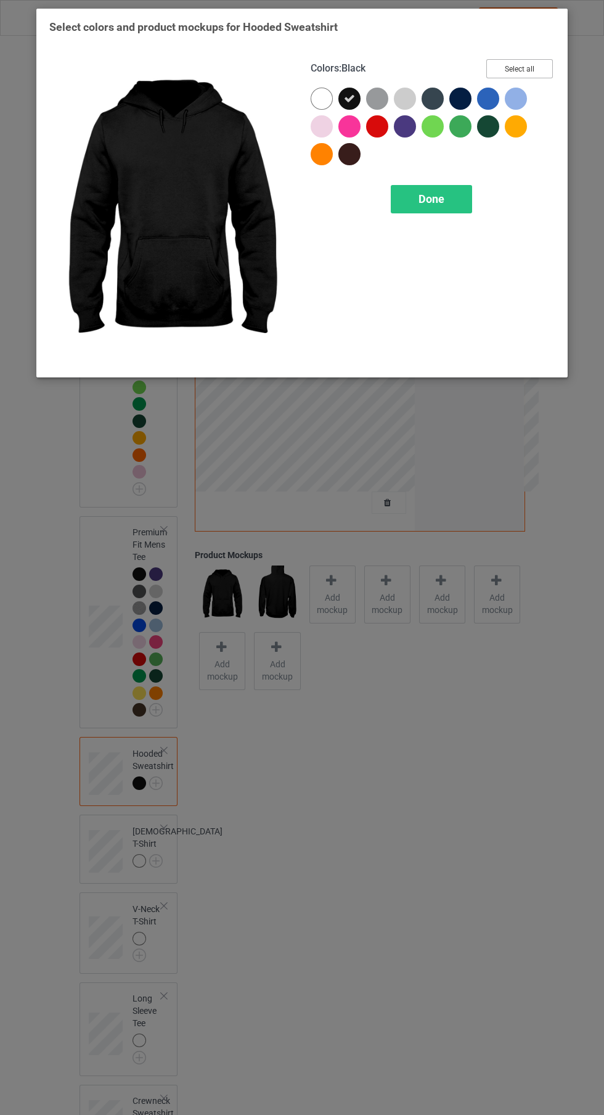
click at [542, 68] on button "Select all" at bounding box center [519, 68] width 67 height 19
click at [322, 98] on icon at bounding box center [321, 98] width 11 height 11
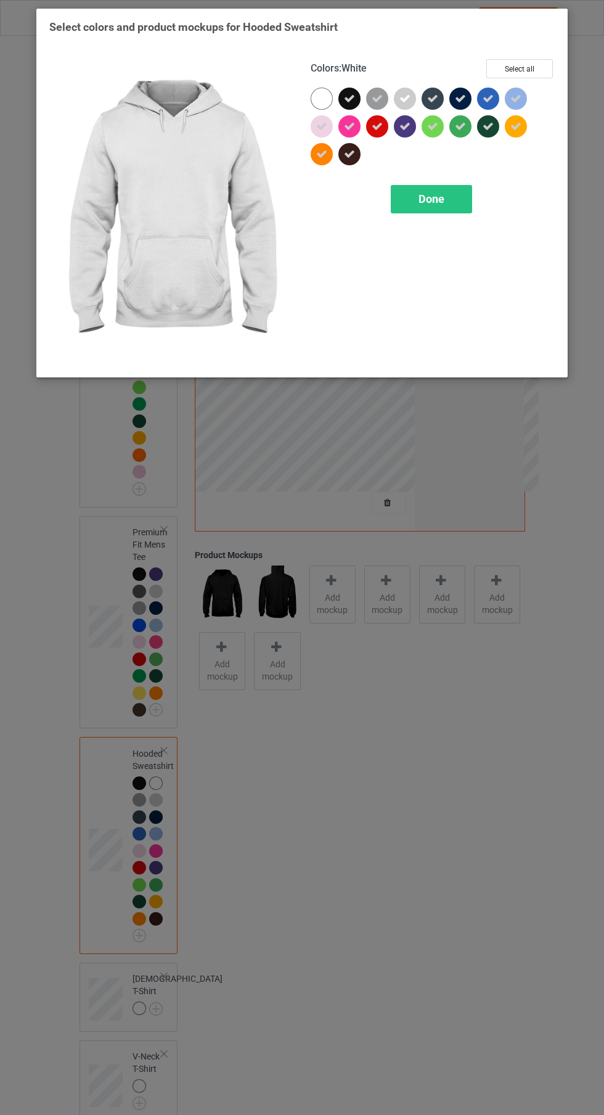
click at [443, 201] on span "Done" at bounding box center [432, 198] width 26 height 13
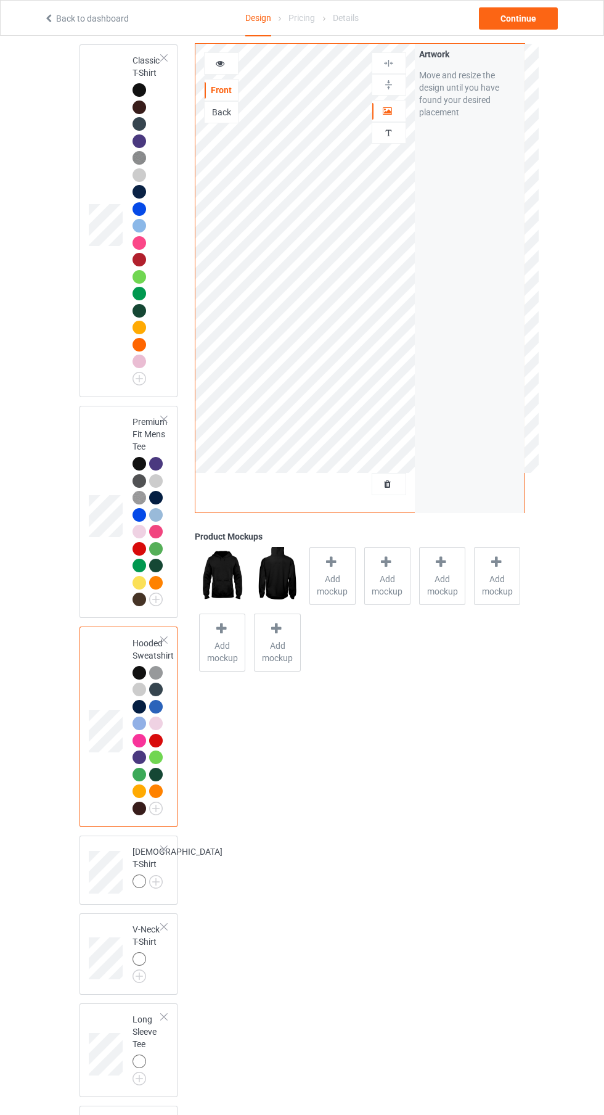
scroll to position [118, 0]
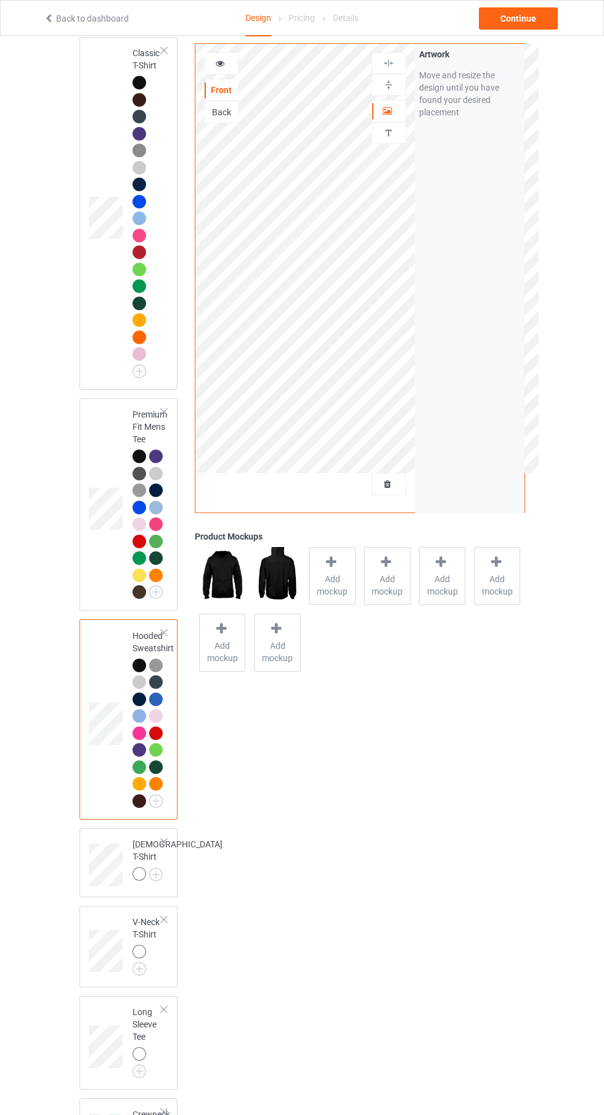
click at [0, 0] on img at bounding box center [0, 0] width 0 height 0
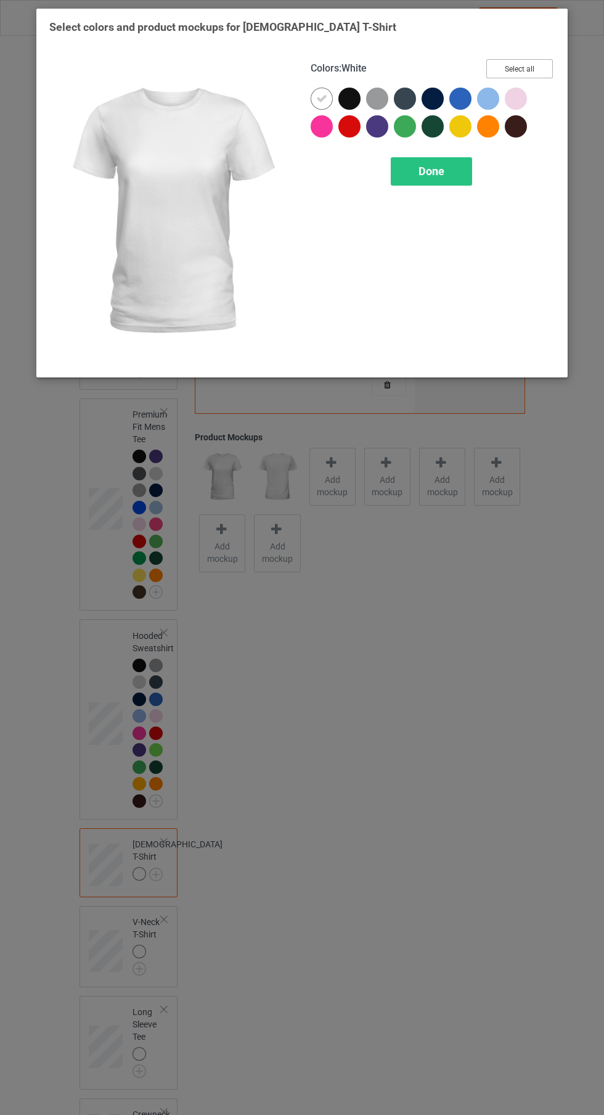
click at [547, 64] on button "Select all" at bounding box center [519, 68] width 67 height 19
click at [322, 98] on icon at bounding box center [321, 98] width 11 height 11
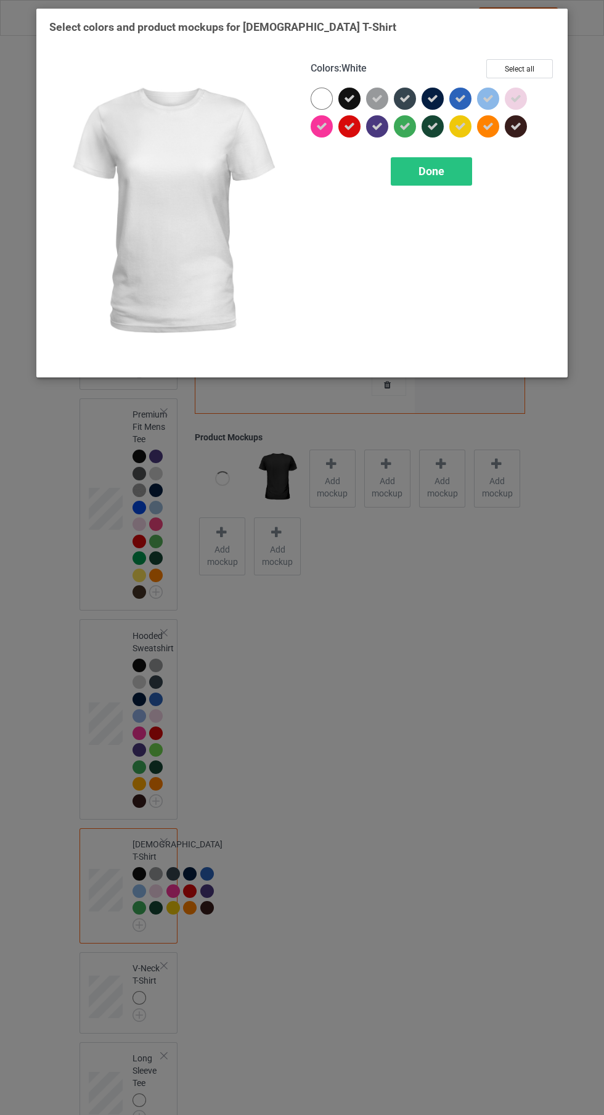
click at [443, 170] on span "Done" at bounding box center [432, 171] width 26 height 13
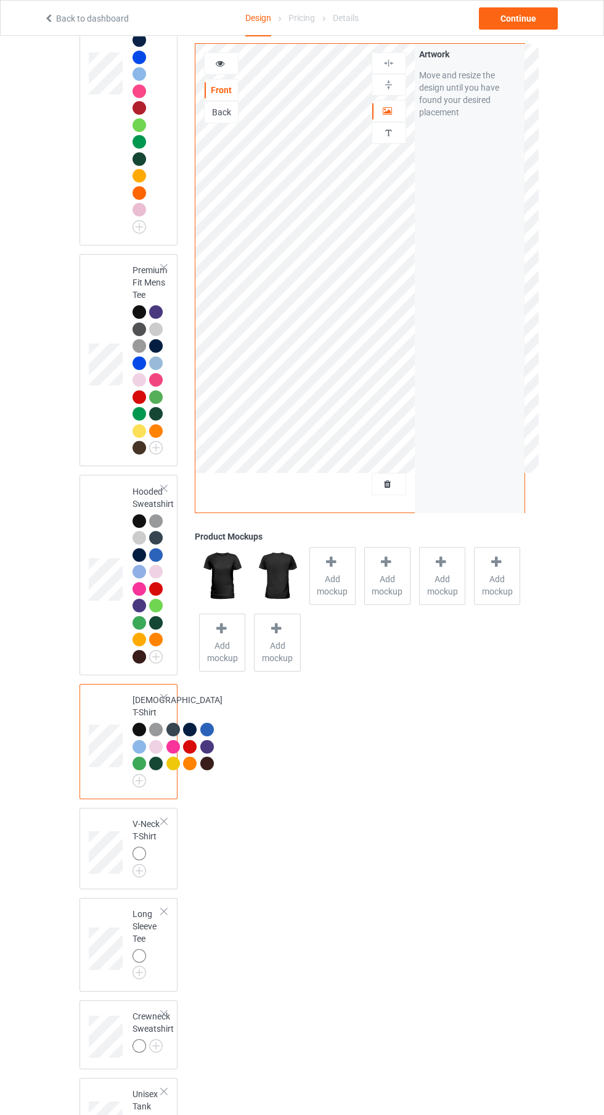
scroll to position [408, 0]
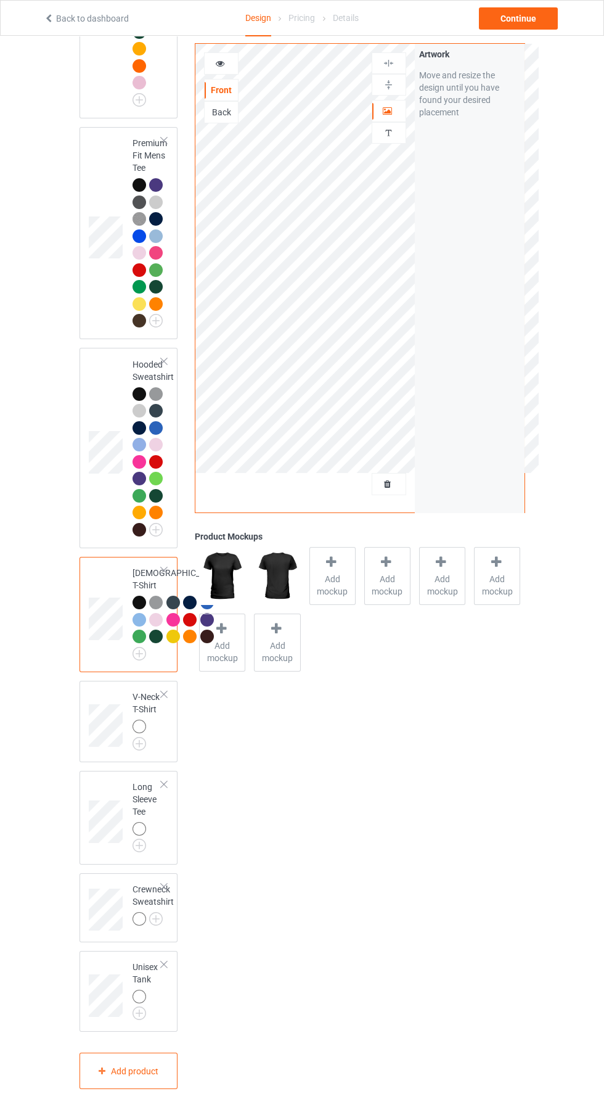
click at [0, 0] on img at bounding box center [0, 0] width 0 height 0
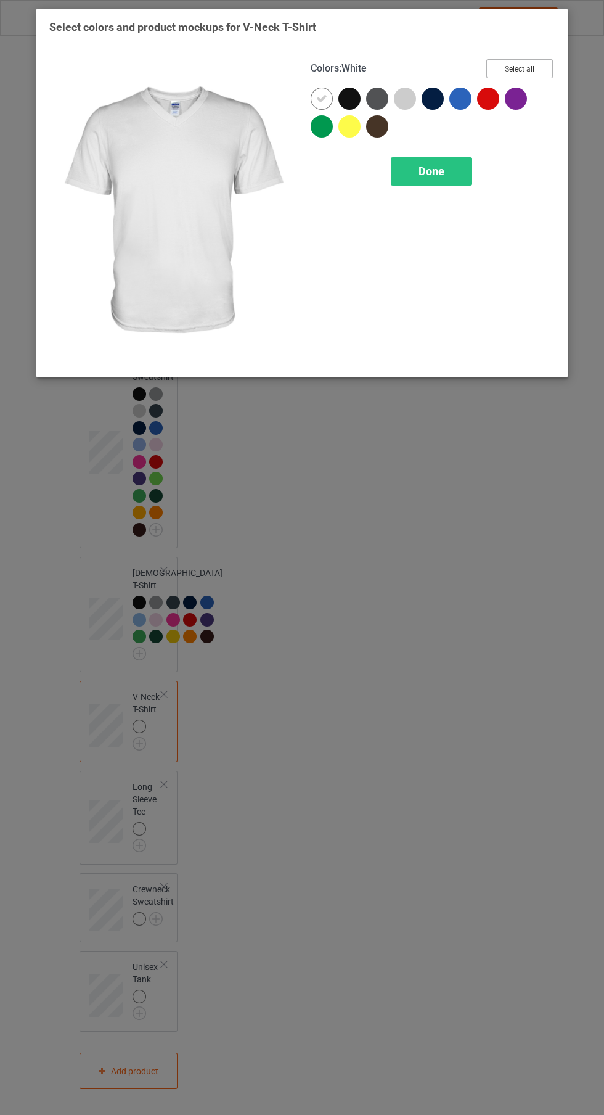
click at [535, 68] on button "Select all" at bounding box center [519, 68] width 67 height 19
click at [322, 98] on icon at bounding box center [321, 98] width 11 height 11
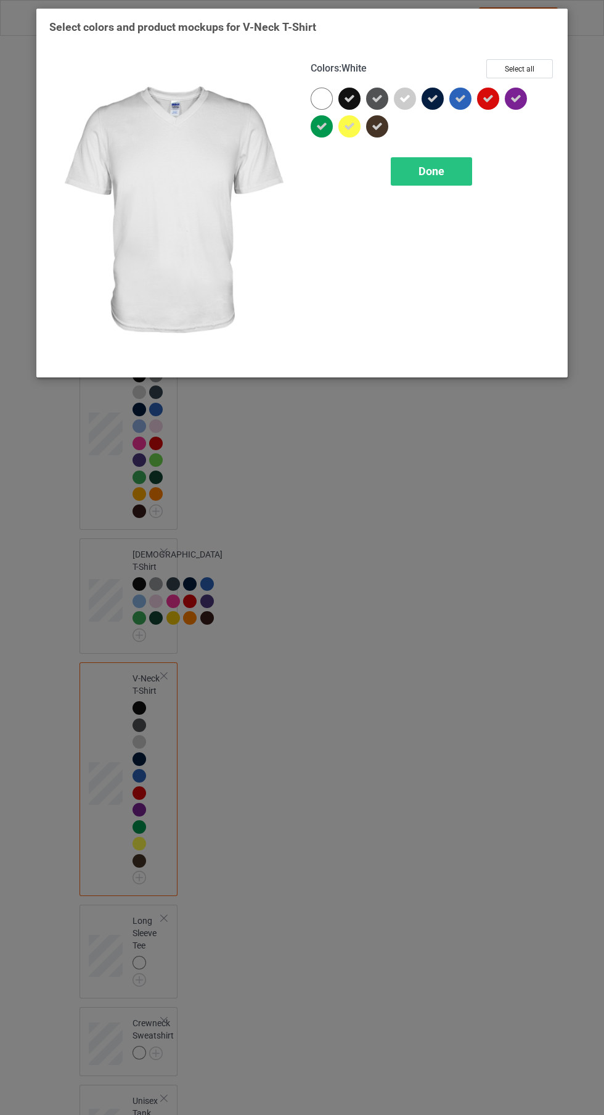
click at [446, 169] on div "Done" at bounding box center [431, 171] width 81 height 28
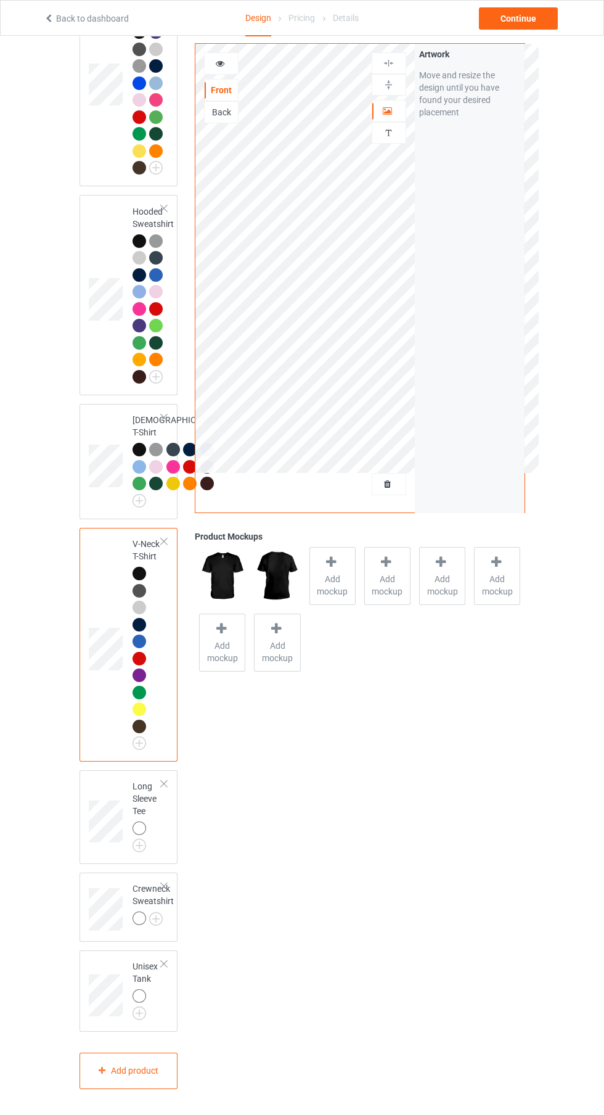
scroll to position [636, 0]
click at [0, 0] on img at bounding box center [0, 0] width 0 height 0
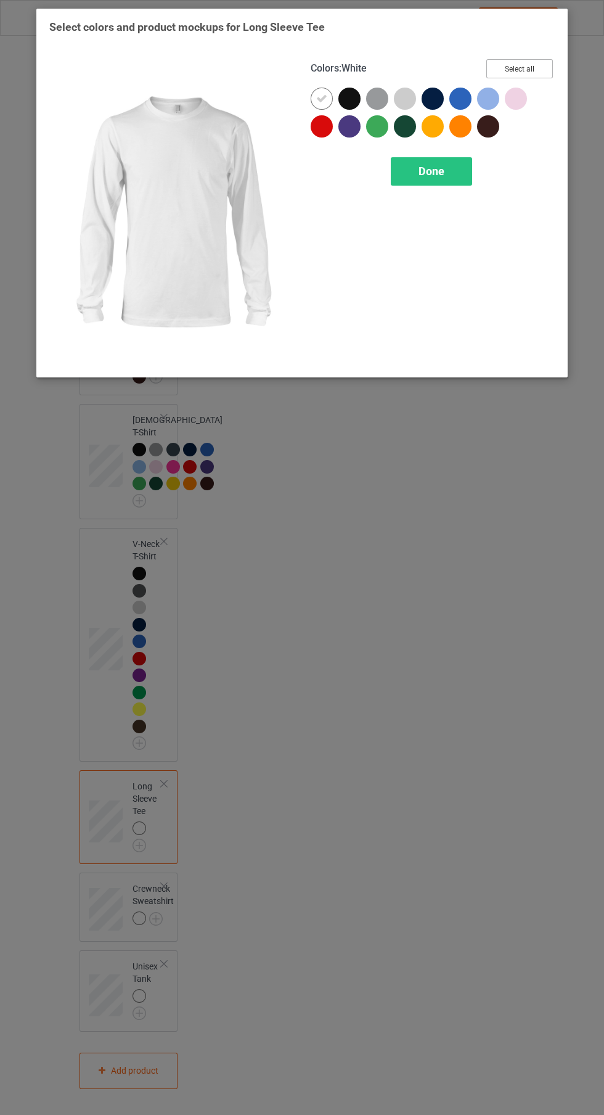
click at [551, 70] on button "Select all" at bounding box center [519, 68] width 67 height 19
click at [321, 102] on icon at bounding box center [321, 98] width 11 height 11
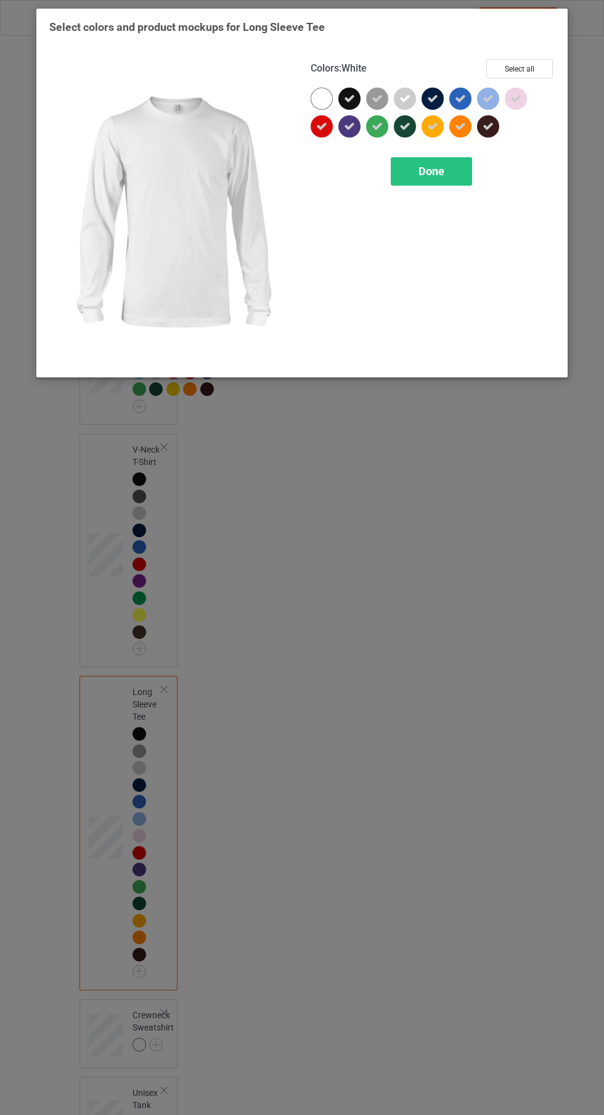
click at [458, 168] on div "Done" at bounding box center [431, 171] width 81 height 28
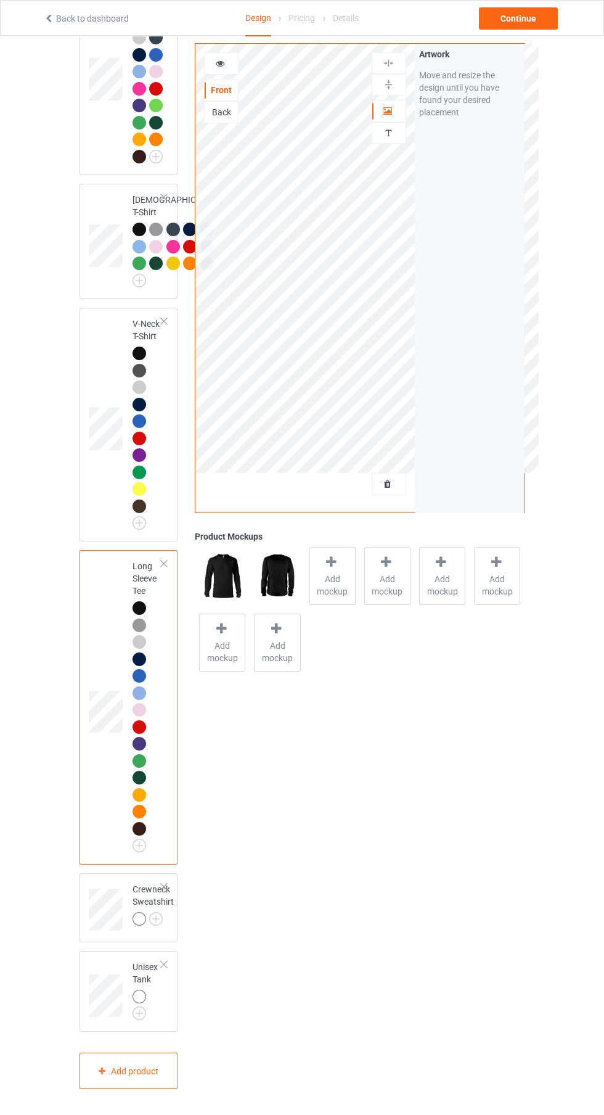
scroll to position [822, 0]
click at [0, 0] on img at bounding box center [0, 0] width 0 height 0
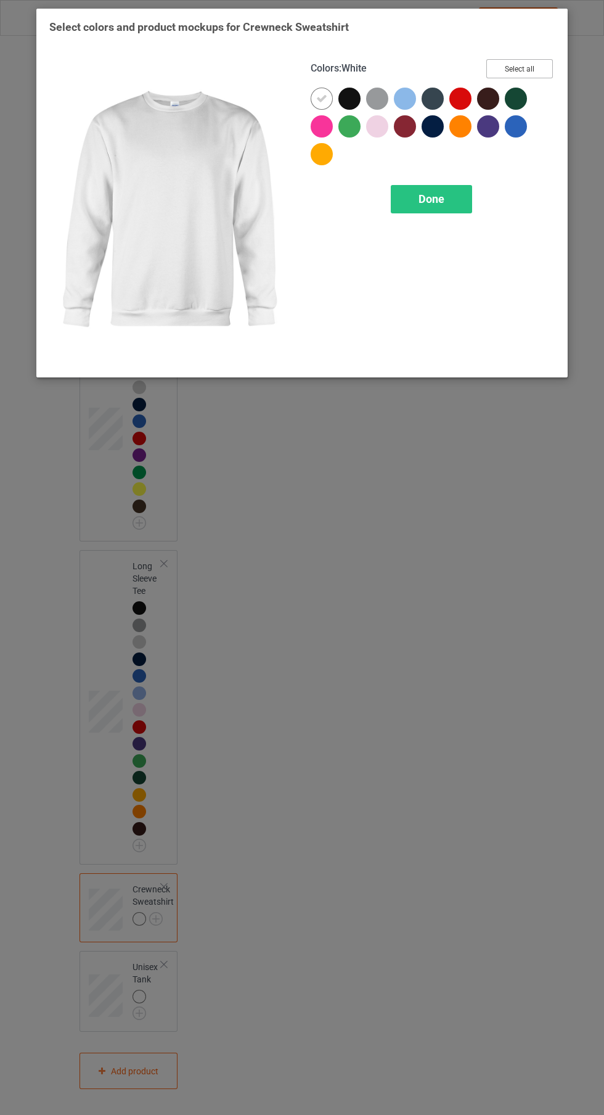
click at [546, 68] on button "Select all" at bounding box center [519, 68] width 67 height 19
click at [321, 102] on icon at bounding box center [321, 98] width 11 height 11
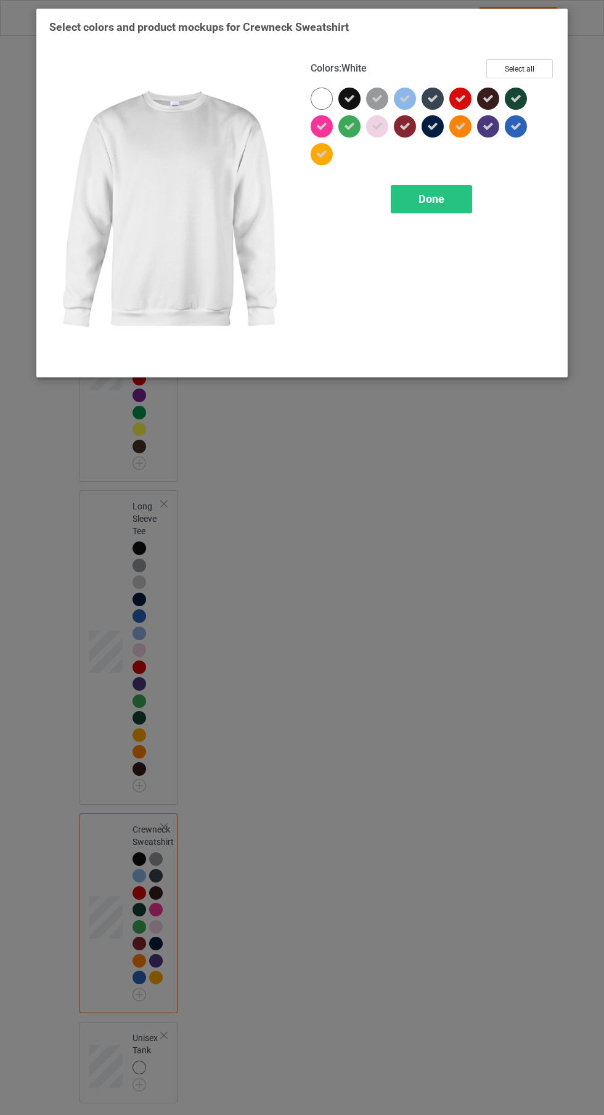
click at [456, 199] on div "Done" at bounding box center [431, 199] width 81 height 28
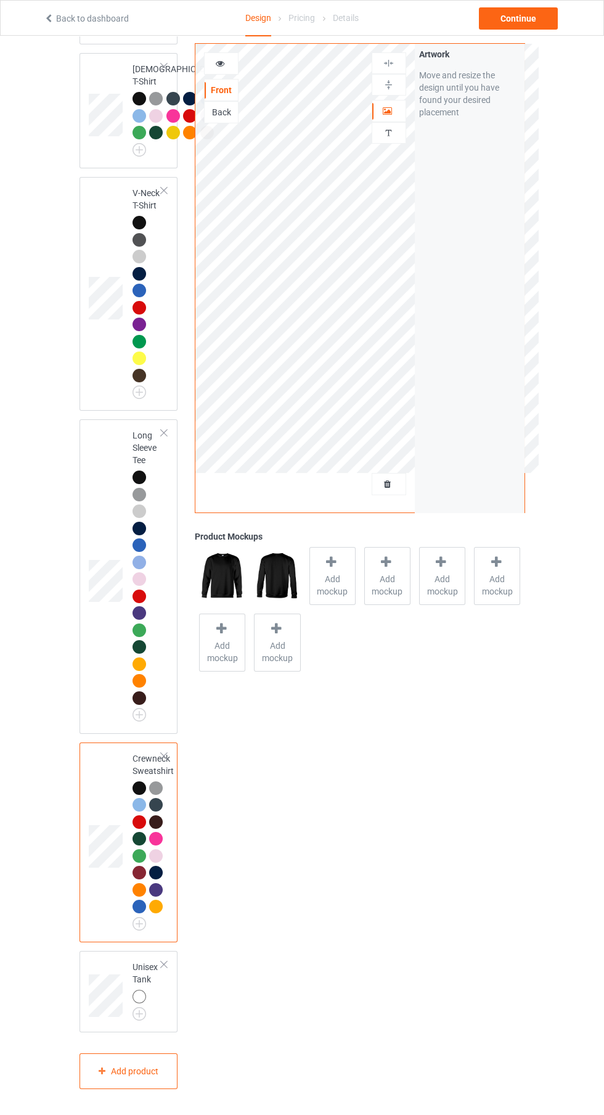
scroll to position [1006, 0]
click at [0, 0] on img at bounding box center [0, 0] width 0 height 0
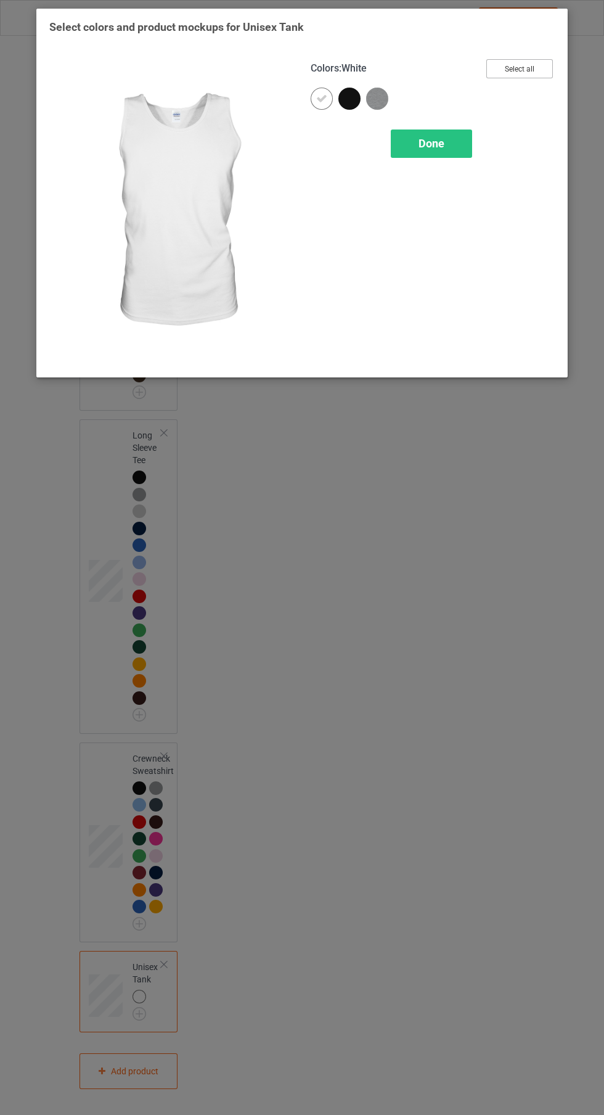
click at [543, 69] on button "Select all" at bounding box center [519, 68] width 67 height 19
click at [321, 98] on icon at bounding box center [321, 98] width 11 height 11
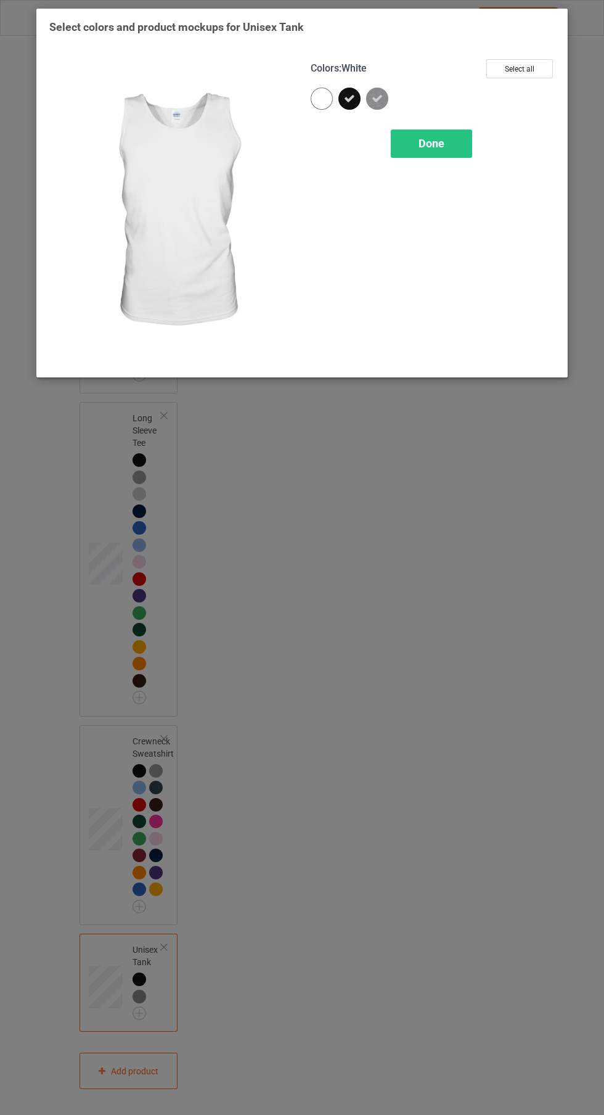
click at [432, 137] on span "Done" at bounding box center [432, 143] width 26 height 13
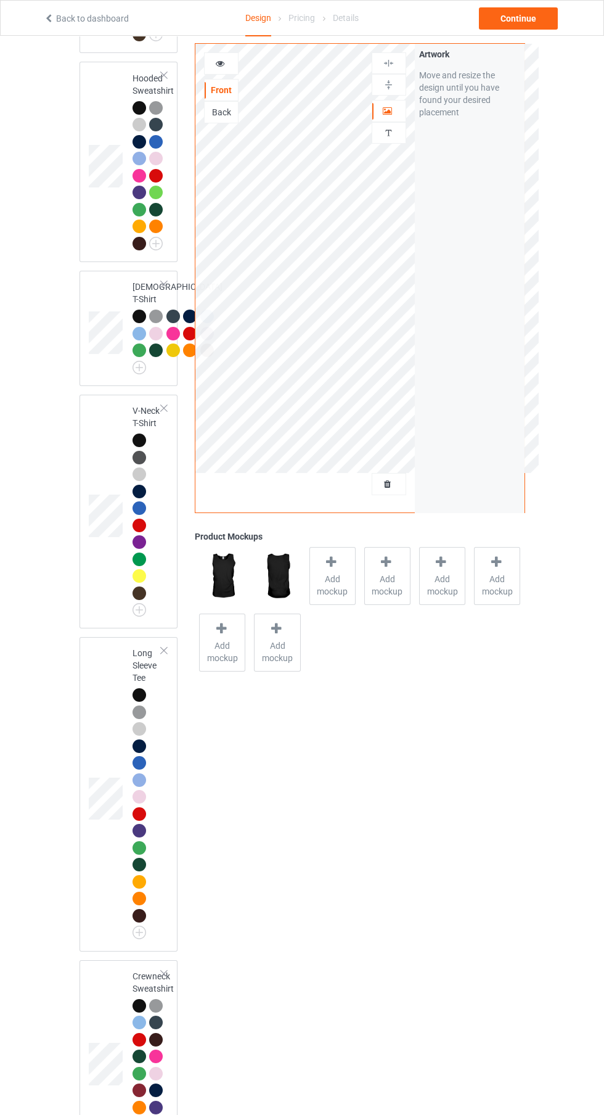
scroll to position [1022, 0]
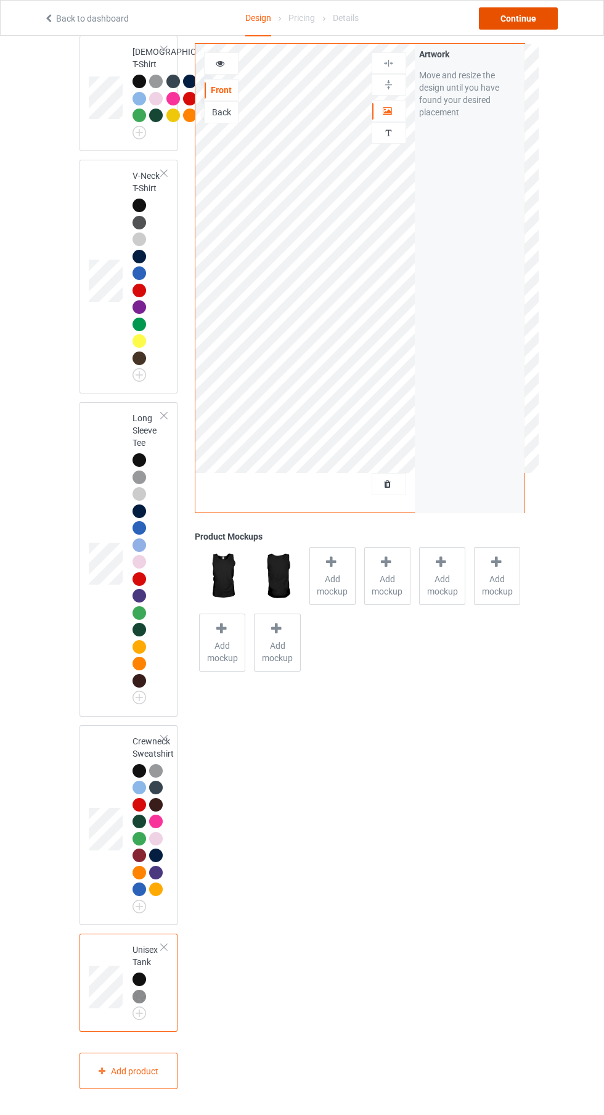
click at [544, 25] on div "Continue" at bounding box center [518, 18] width 79 height 22
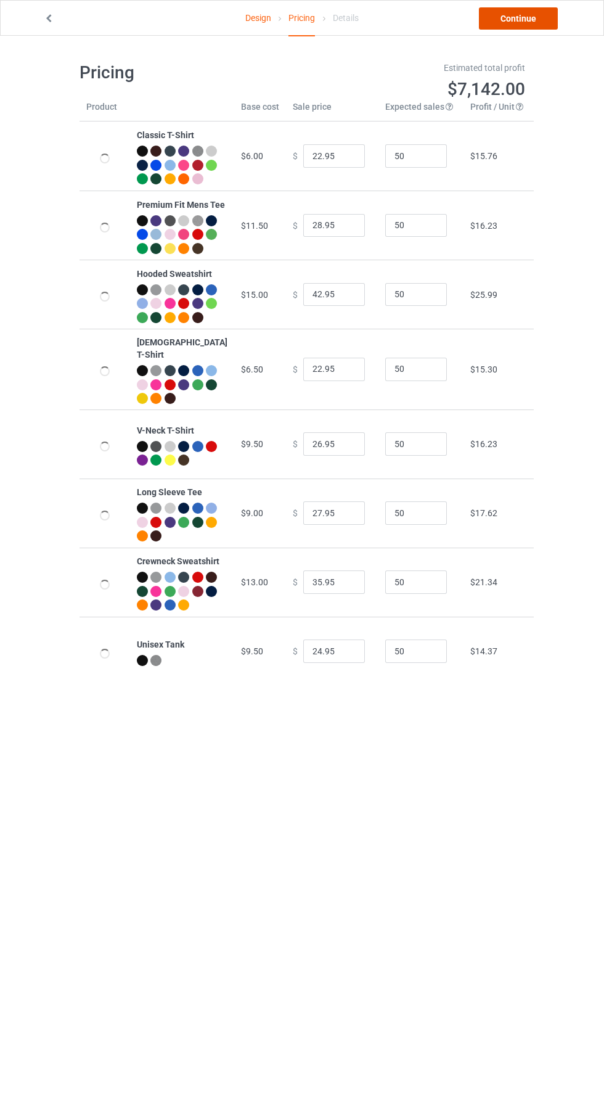
click at [520, 20] on link "Continue" at bounding box center [518, 18] width 79 height 22
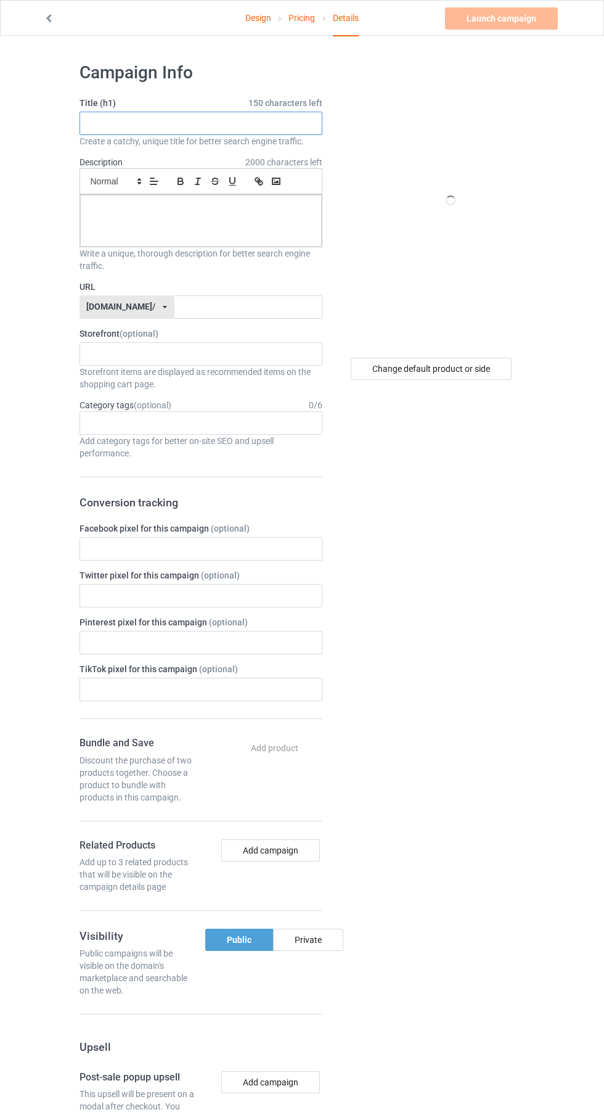
click at [225, 123] on input "text" at bounding box center [201, 123] width 243 height 23
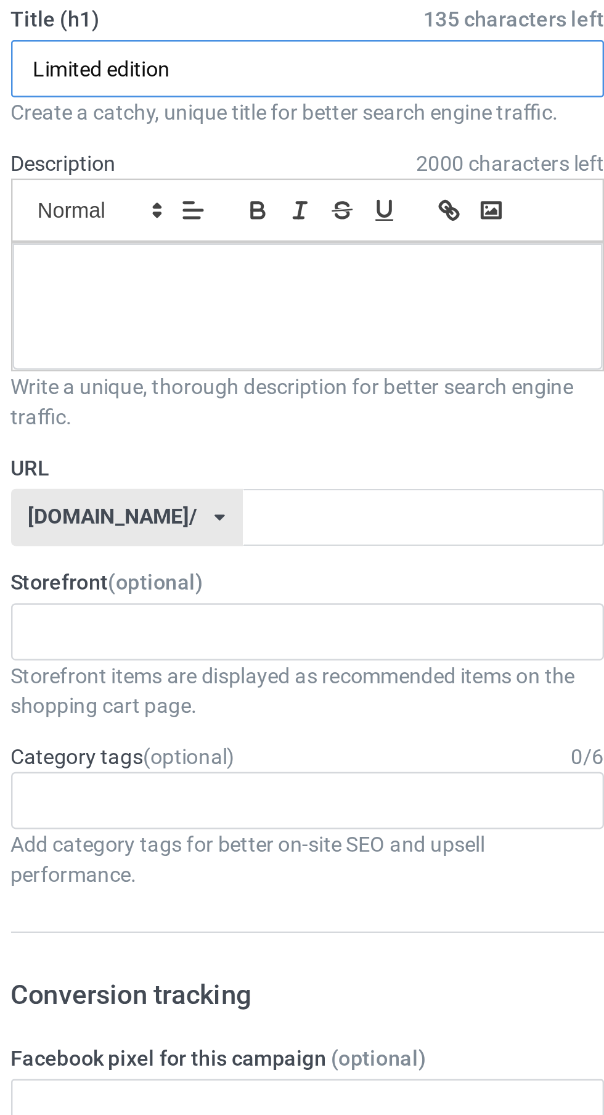
type input "Limited edition"
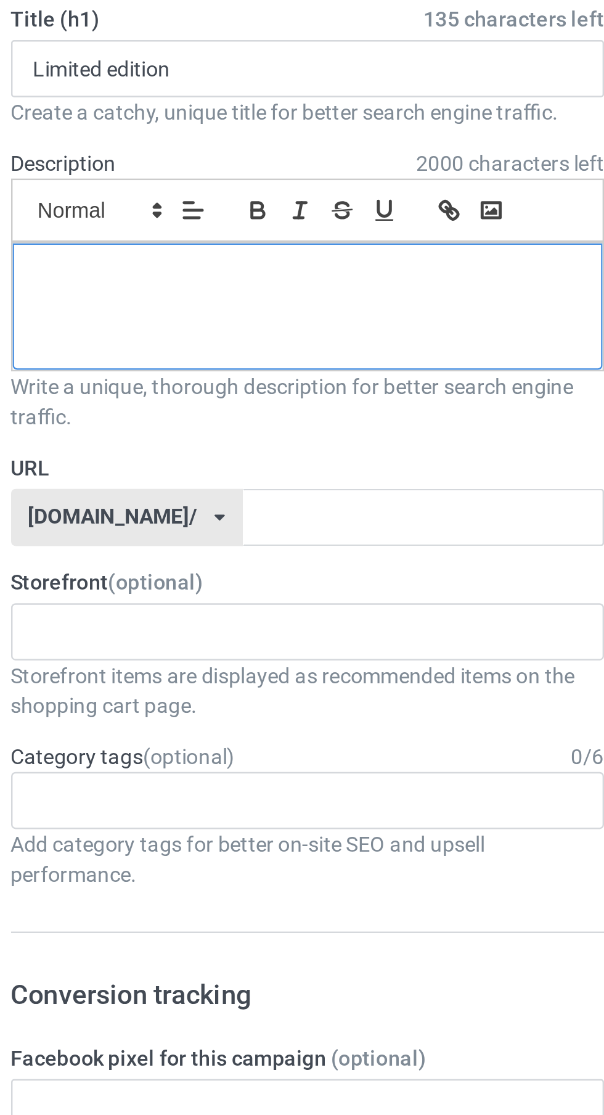
click at [219, 220] on div at bounding box center [201, 221] width 242 height 52
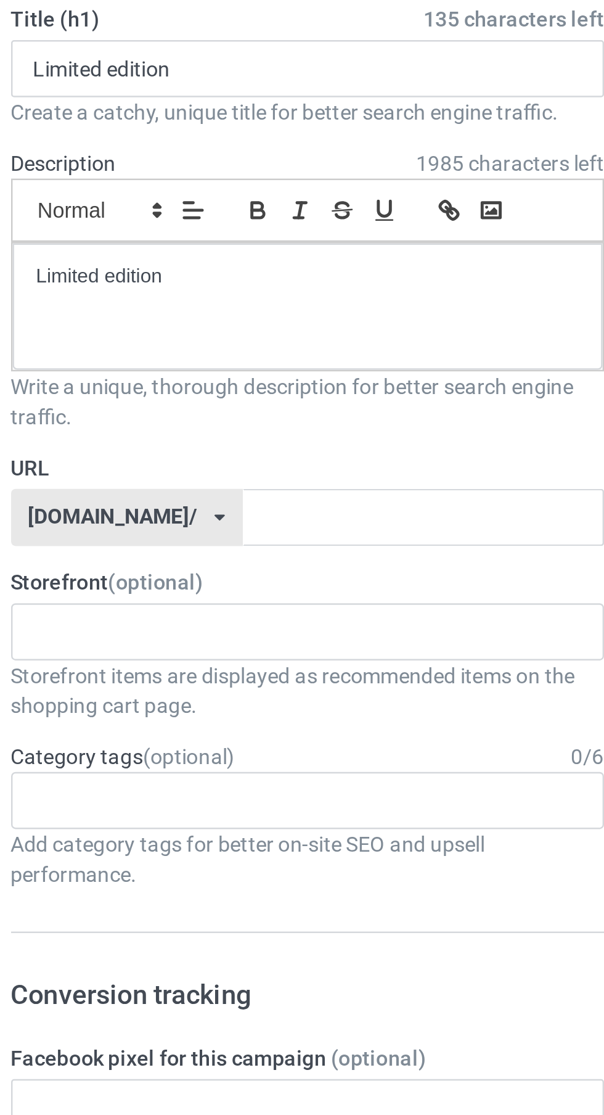
click at [247, 291] on label "URL" at bounding box center [201, 287] width 243 height 12
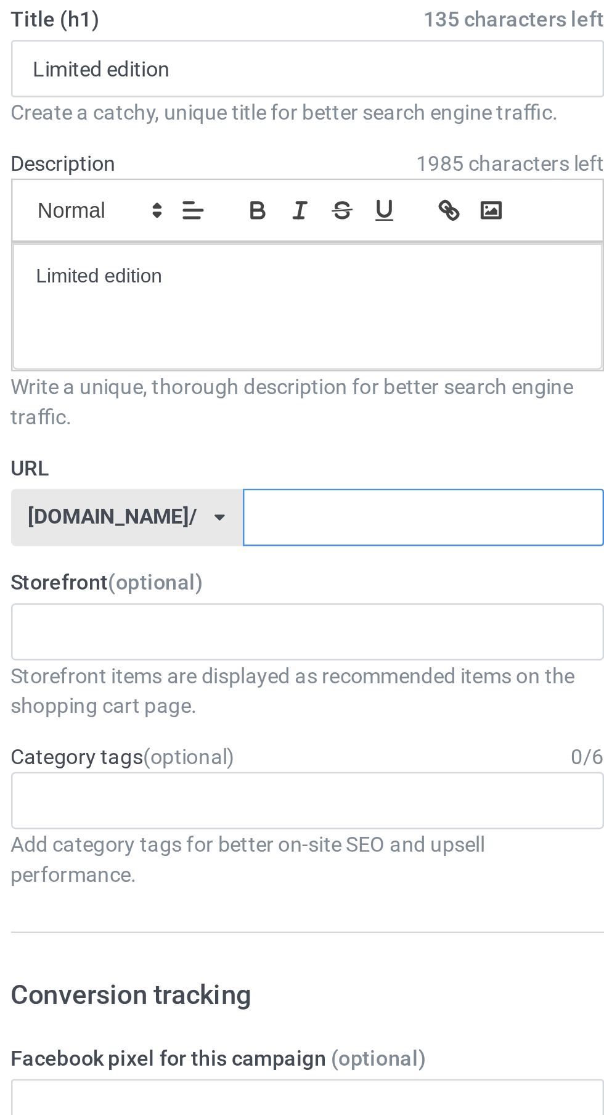
click at [242, 311] on input "text" at bounding box center [248, 306] width 148 height 23
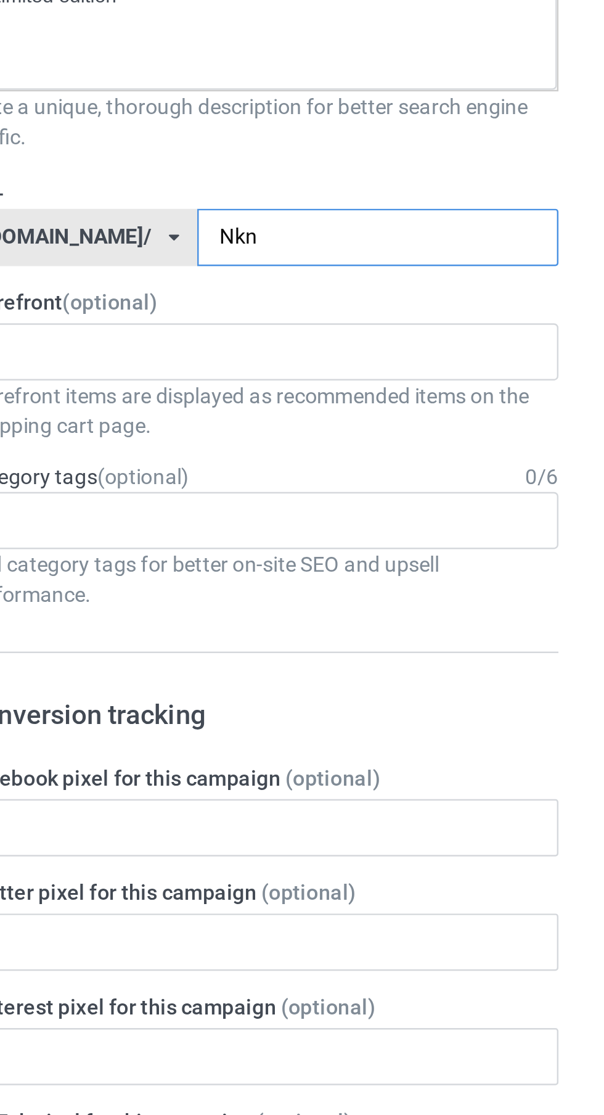
type input "Nknn"
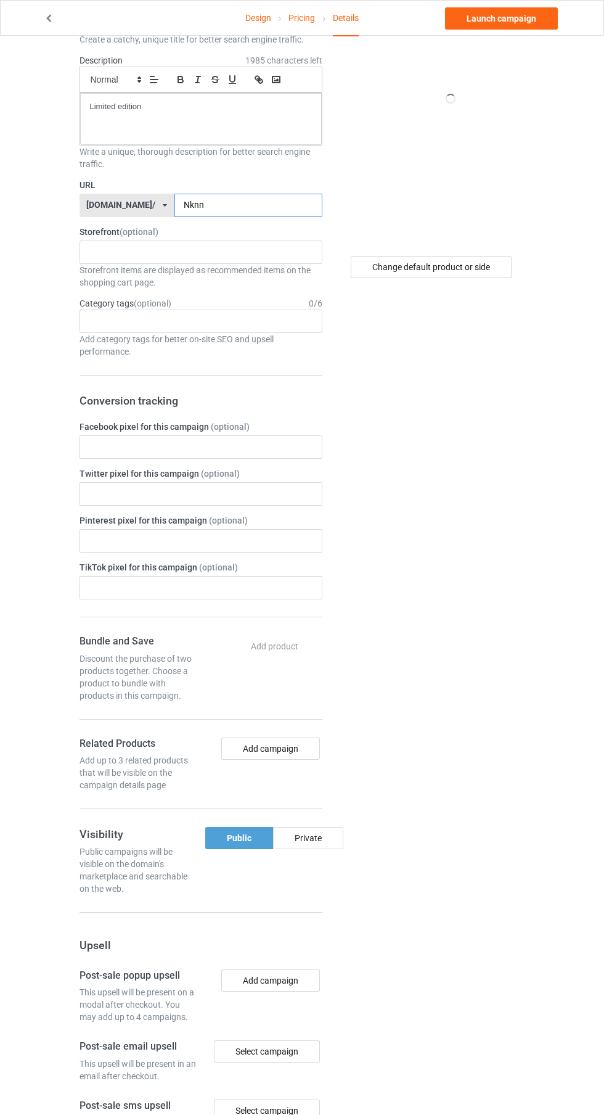
scroll to position [101, 0]
click at [260, 17] on link "Design" at bounding box center [258, 18] width 26 height 35
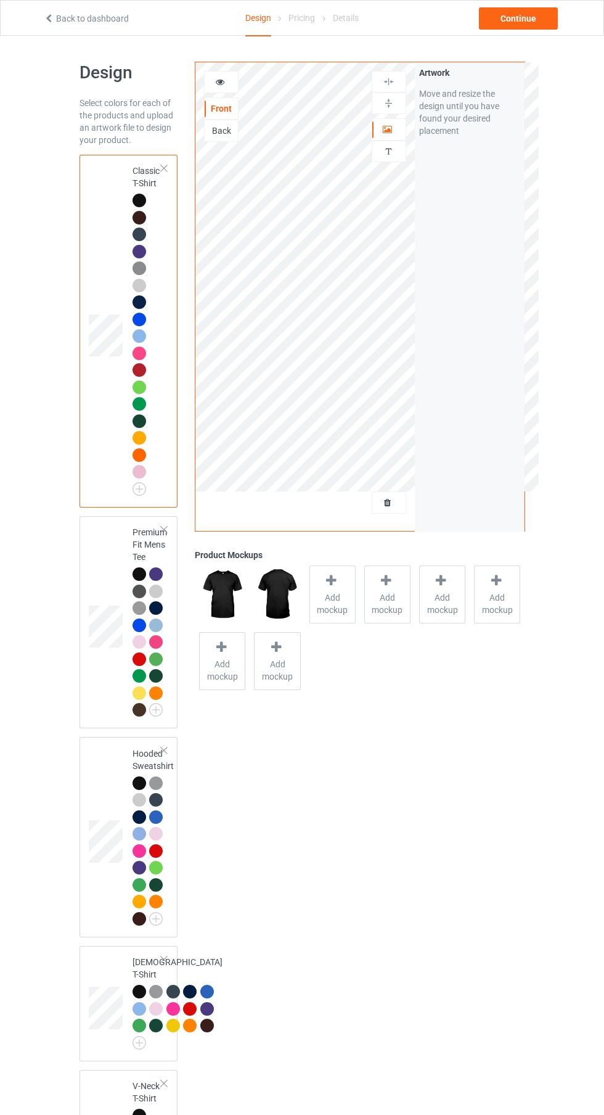
click at [325, 588] on div at bounding box center [332, 582] width 17 height 18
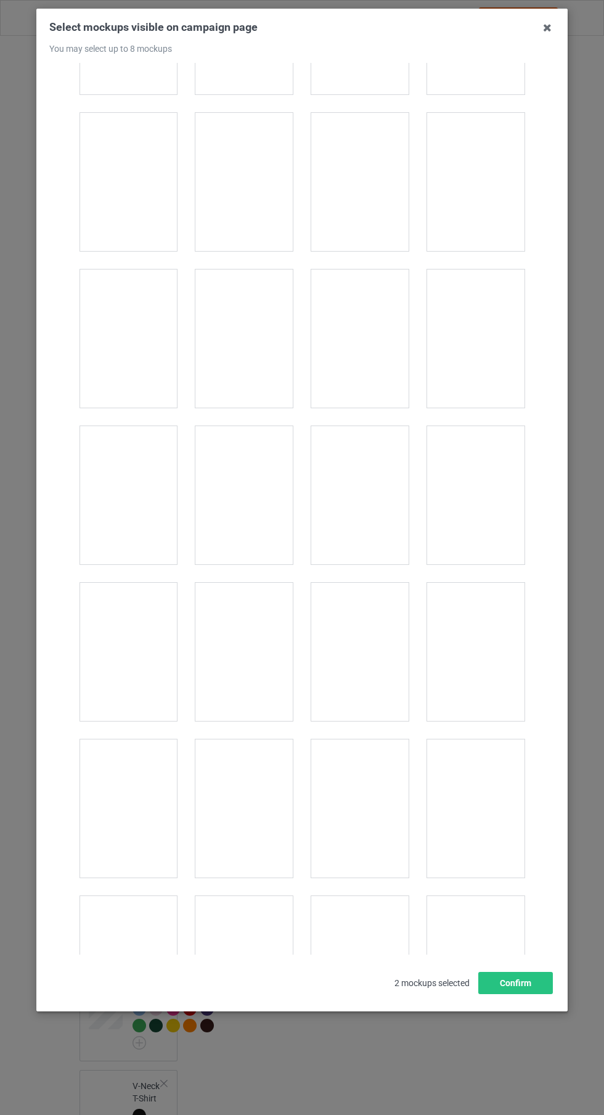
scroll to position [5276, 0]
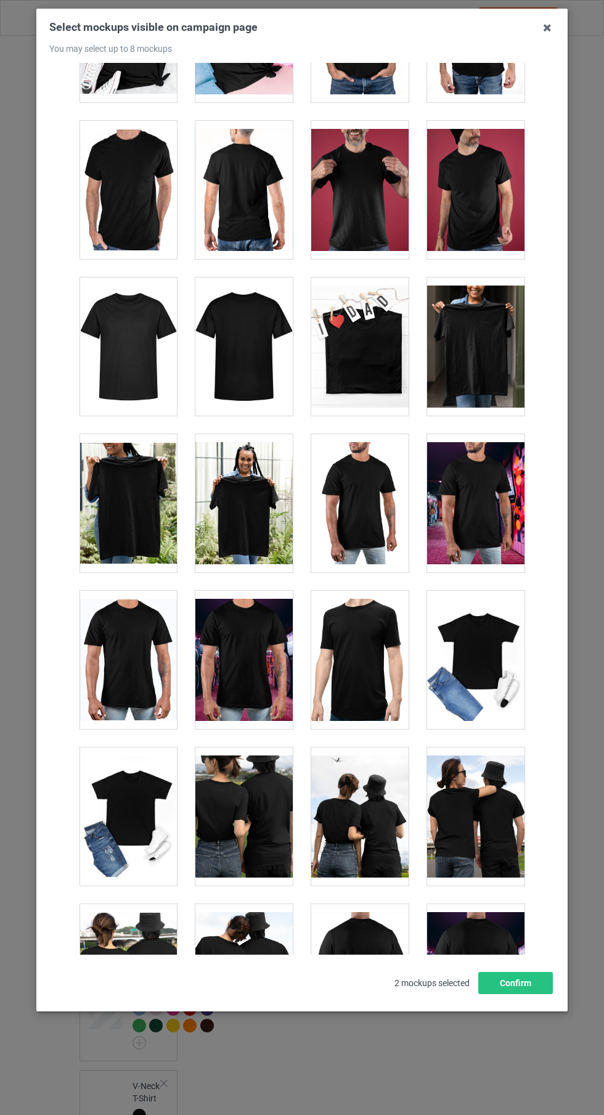
click at [147, 350] on div at bounding box center [128, 346] width 97 height 138
click at [364, 226] on div at bounding box center [359, 190] width 97 height 138
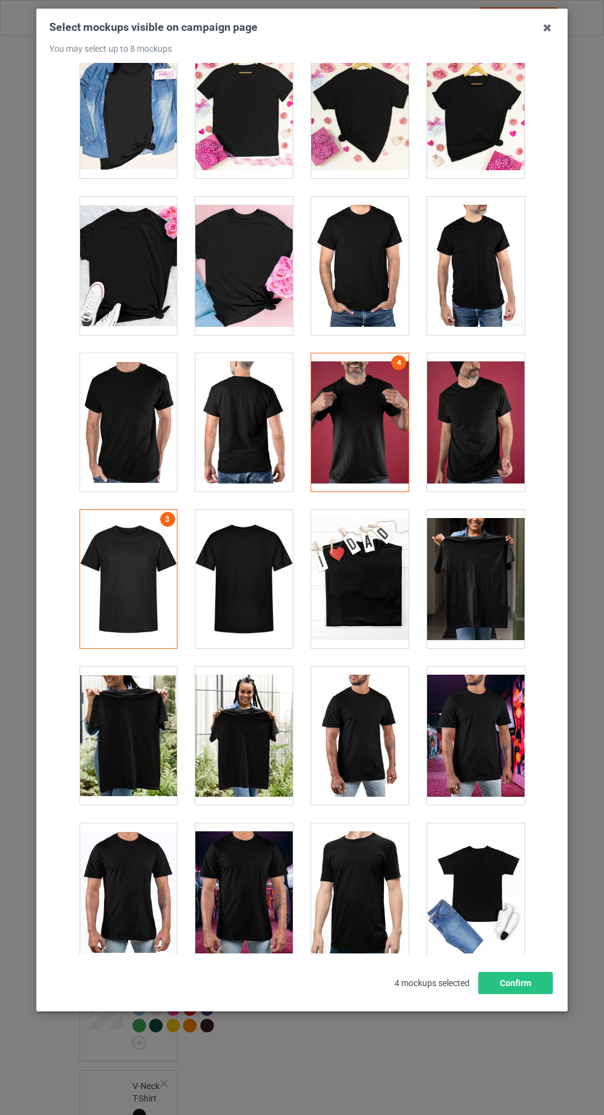
scroll to position [5034, 0]
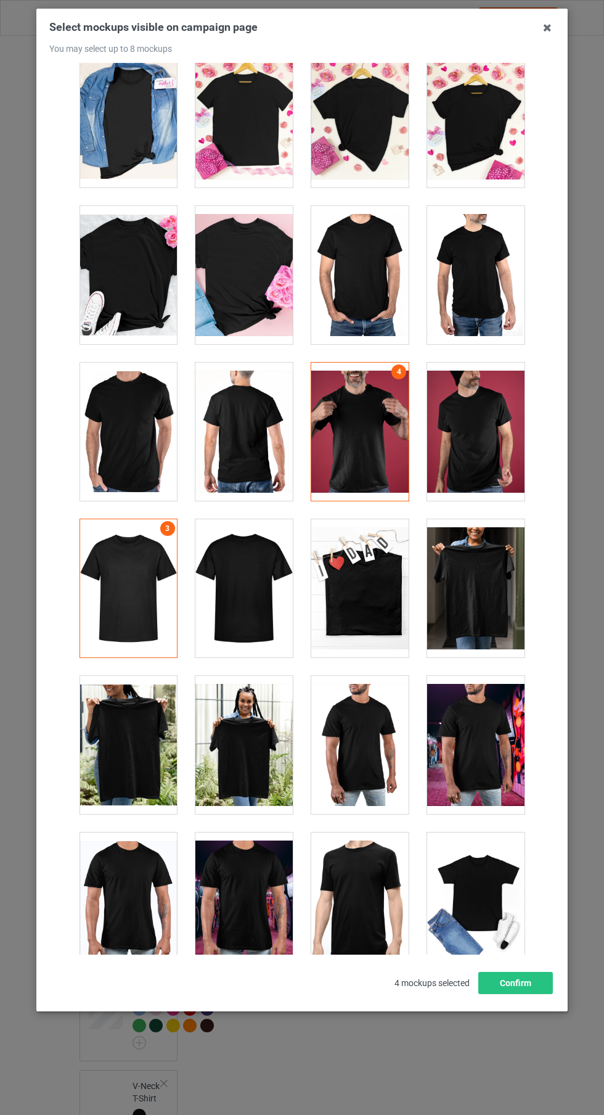
click at [258, 144] on div at bounding box center [243, 118] width 97 height 138
click at [551, 30] on icon at bounding box center [548, 28] width 20 height 20
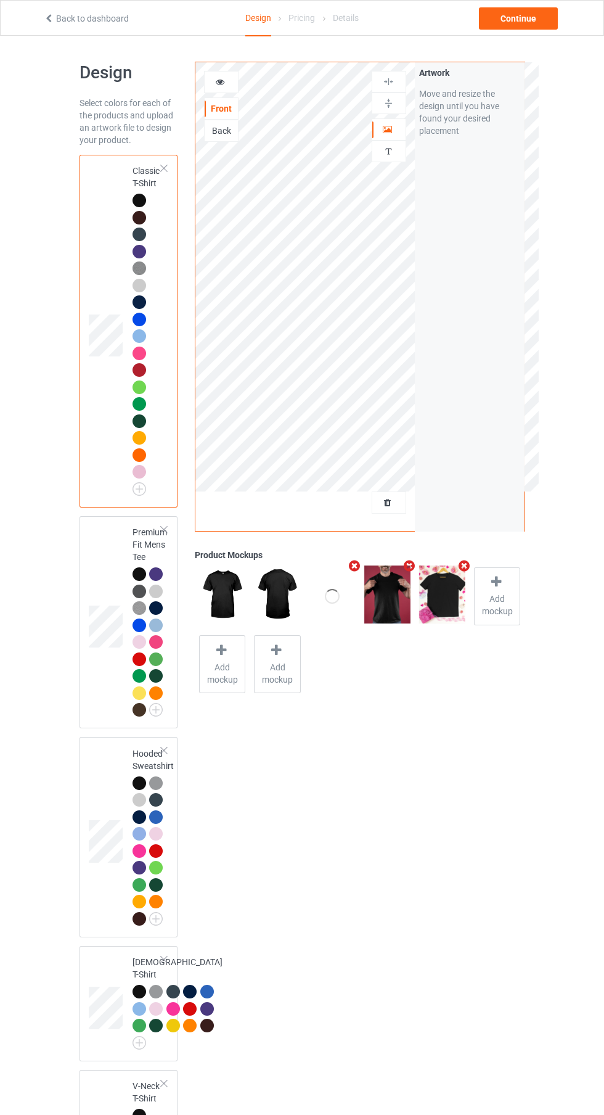
click at [531, 22] on div "Continue" at bounding box center [518, 18] width 79 height 22
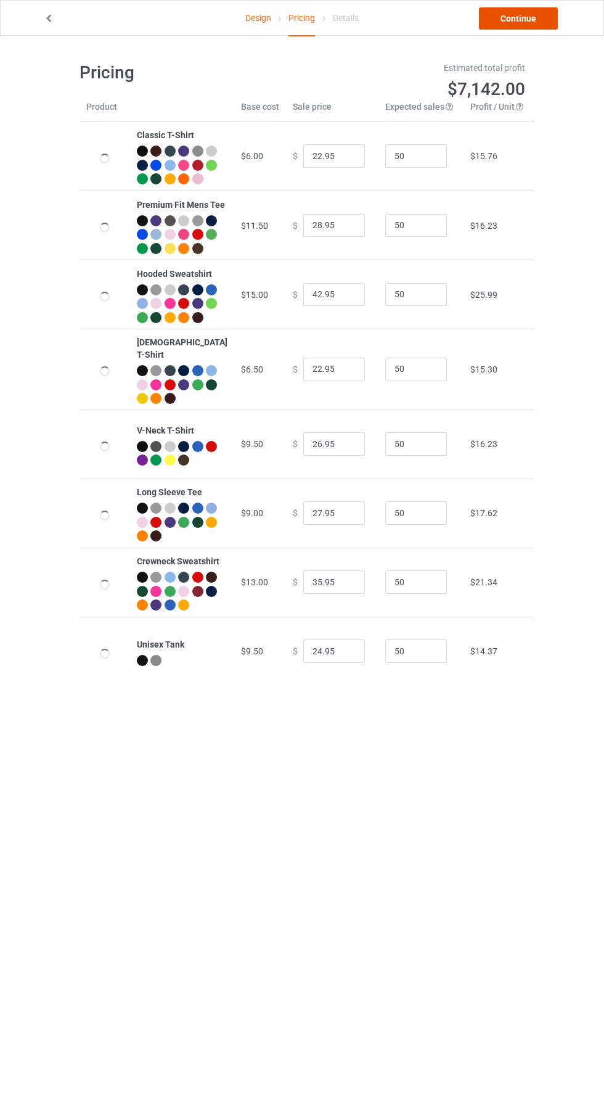
click at [525, 24] on link "Continue" at bounding box center [518, 18] width 79 height 22
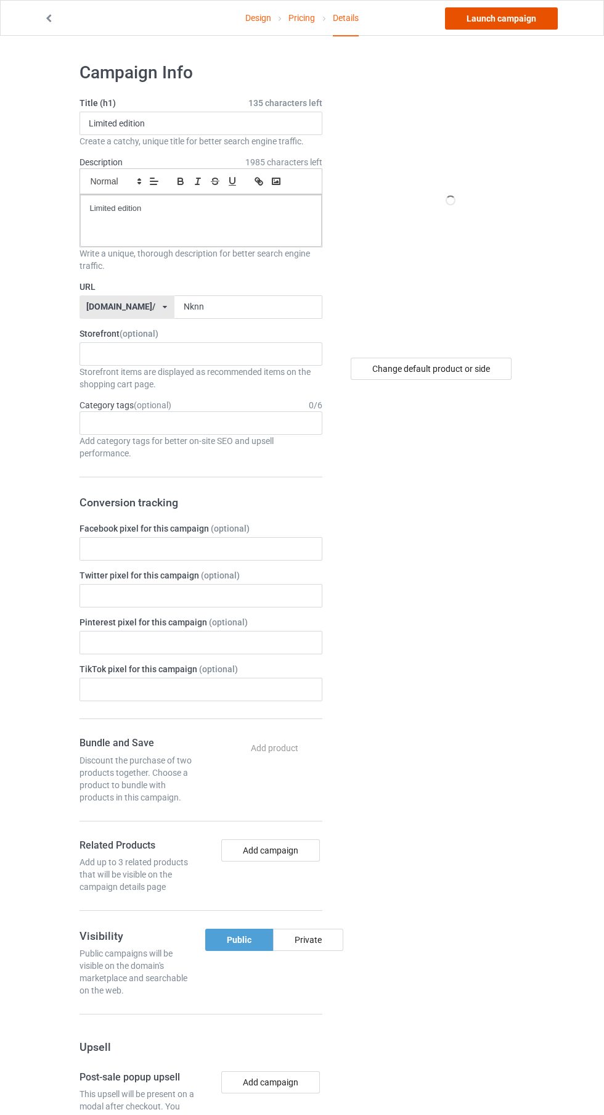
click at [513, 17] on link "Launch campaign" at bounding box center [501, 18] width 113 height 22
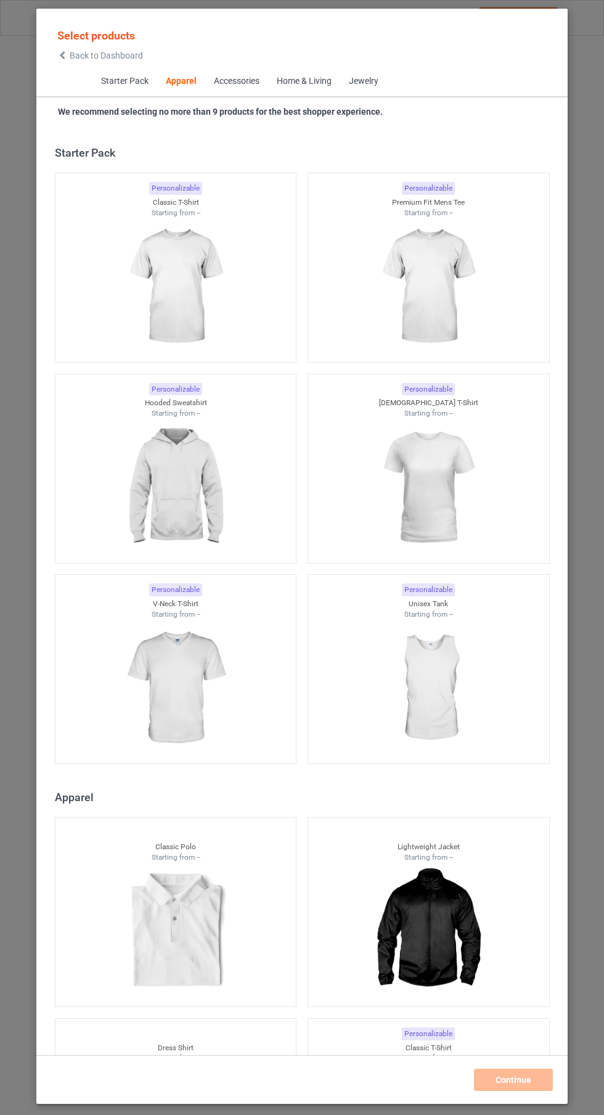
scroll to position [660, 0]
